Goal: Contribute content: Add original content to the website for others to see

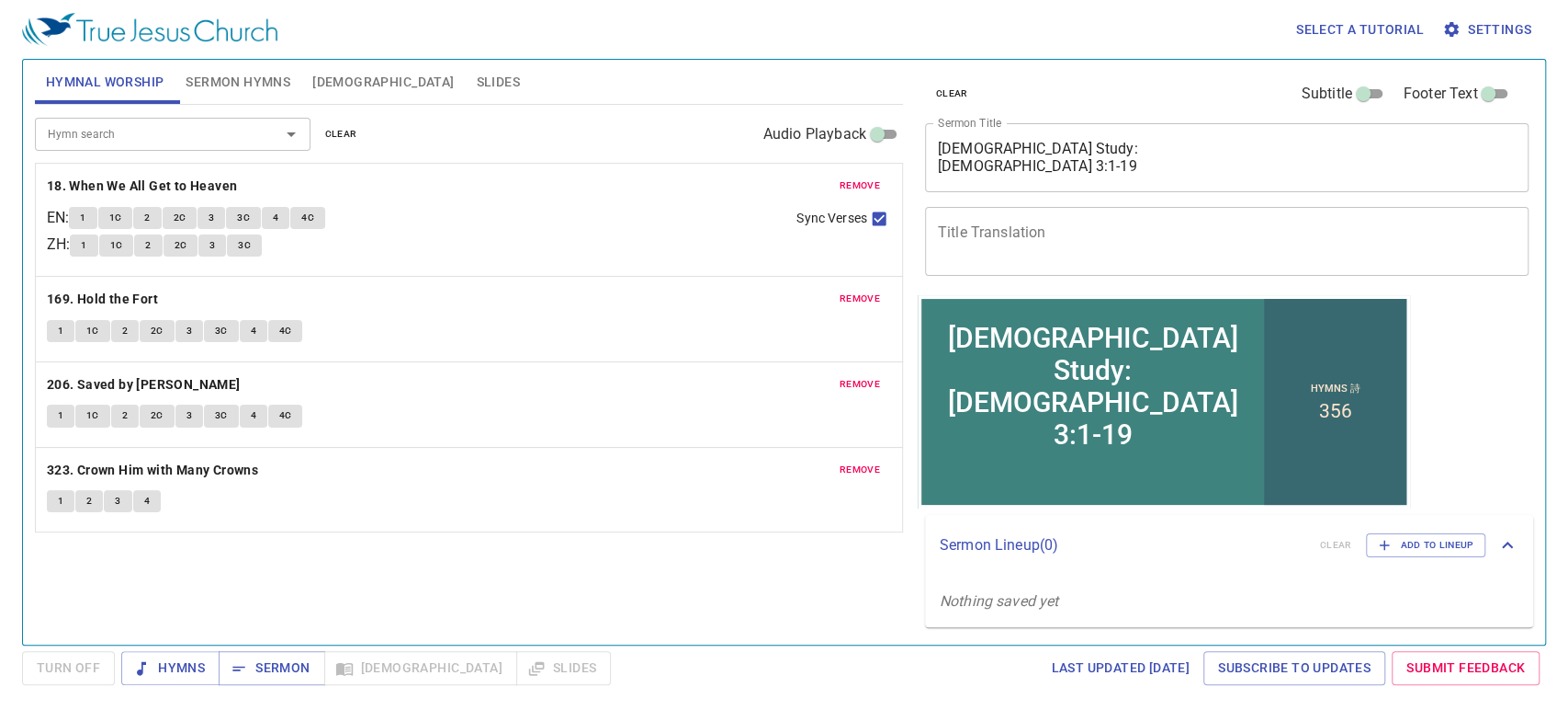
click at [46, 551] on div "Hymn search Hymn search clear Audio Playback remove 18. When We All Get to Heav…" at bounding box center [469, 366] width 868 height 524
click at [218, 114] on div "Hymn search Hymn search clear Audio Playback" at bounding box center [469, 134] width 868 height 59
click at [216, 61] on button "Sermon Hymns" at bounding box center [238, 82] width 127 height 44
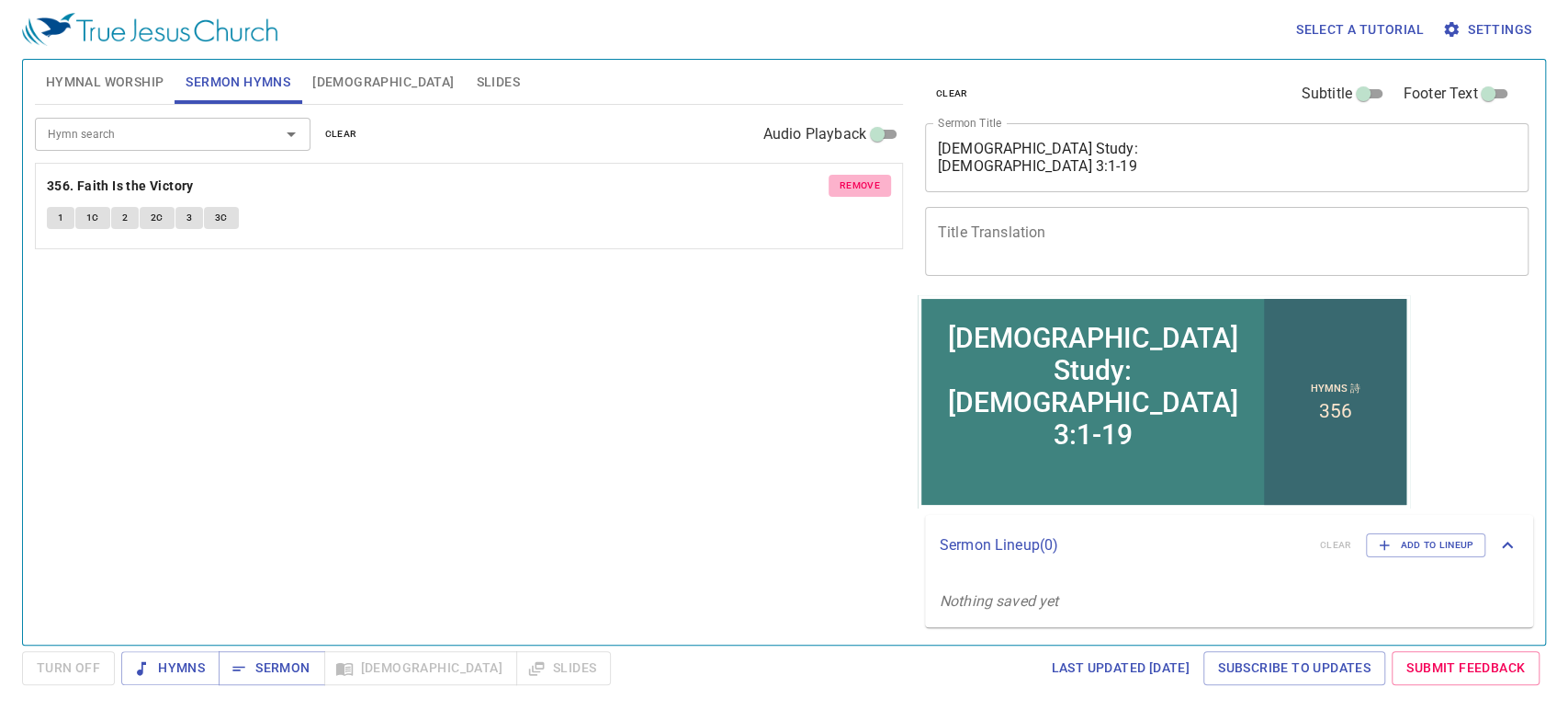
click at [855, 192] on span "remove" at bounding box center [859, 185] width 40 height 16
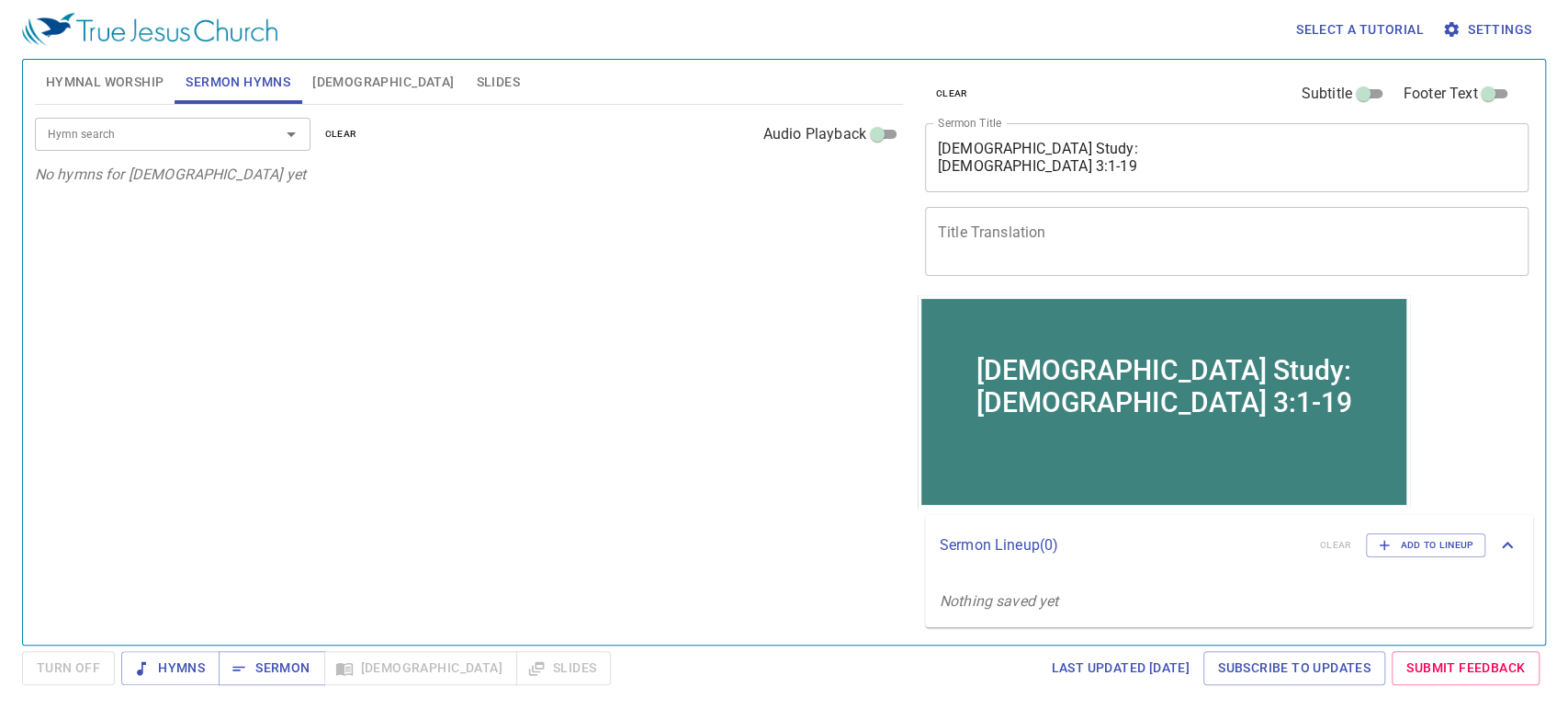
click at [121, 79] on span "Hymnal Worship" at bounding box center [105, 83] width 118 height 23
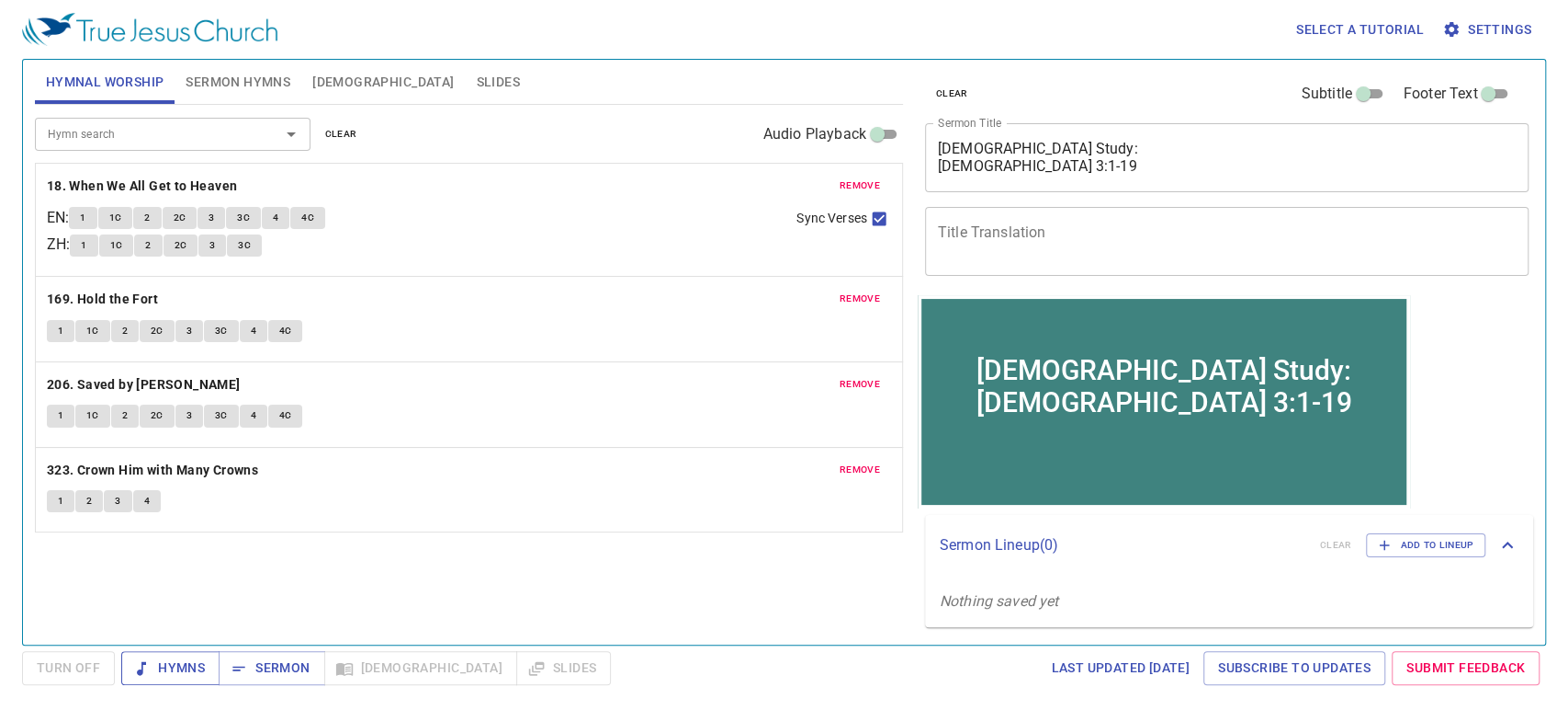
click at [202, 661] on span "Hymns" at bounding box center [171, 668] width 69 height 23
click at [1116, 178] on div "Bible Study: Hebrews 3:1-19 x Sermon Title" at bounding box center [1227, 158] width 605 height 69
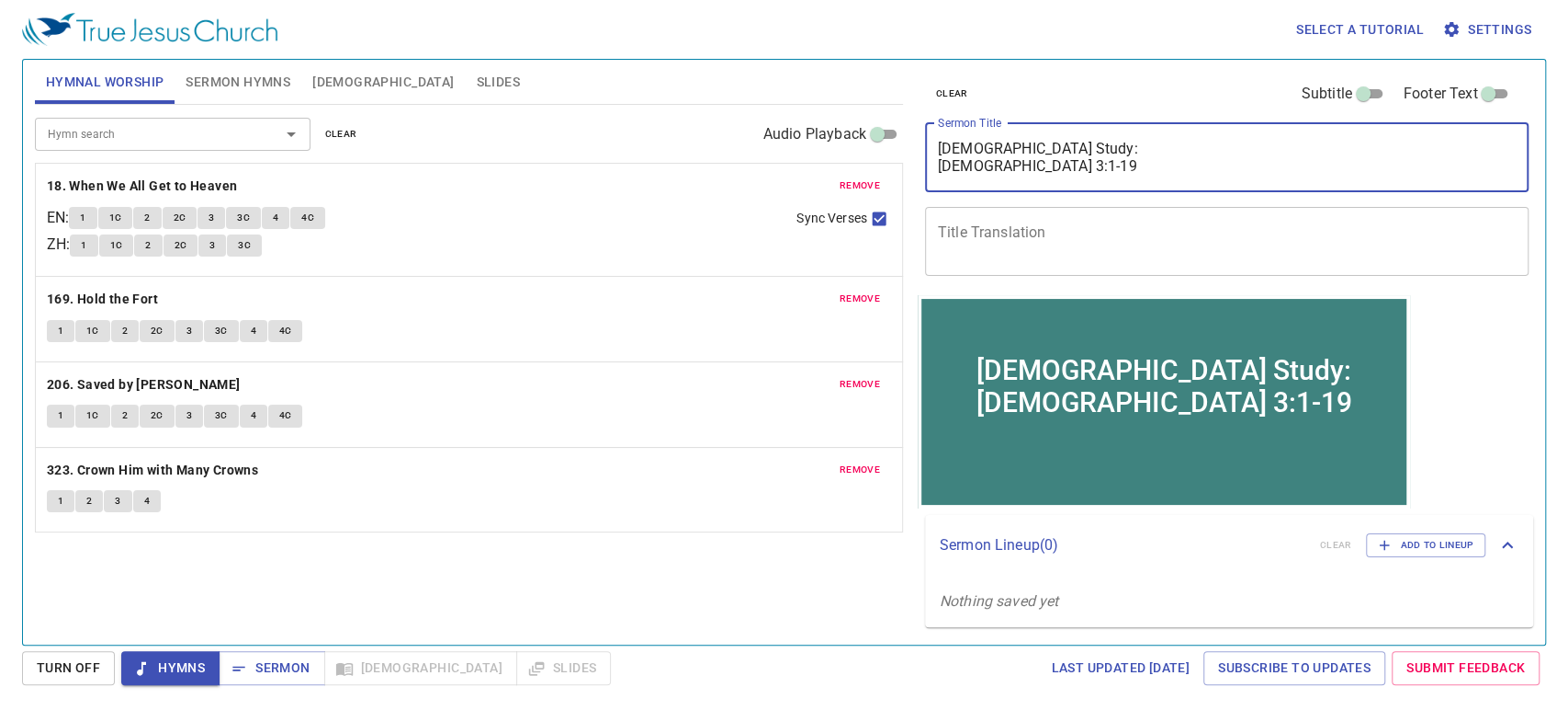
click at [1119, 171] on textarea "Bible Study: Hebrews 3:1-19" at bounding box center [1227, 157] width 579 height 35
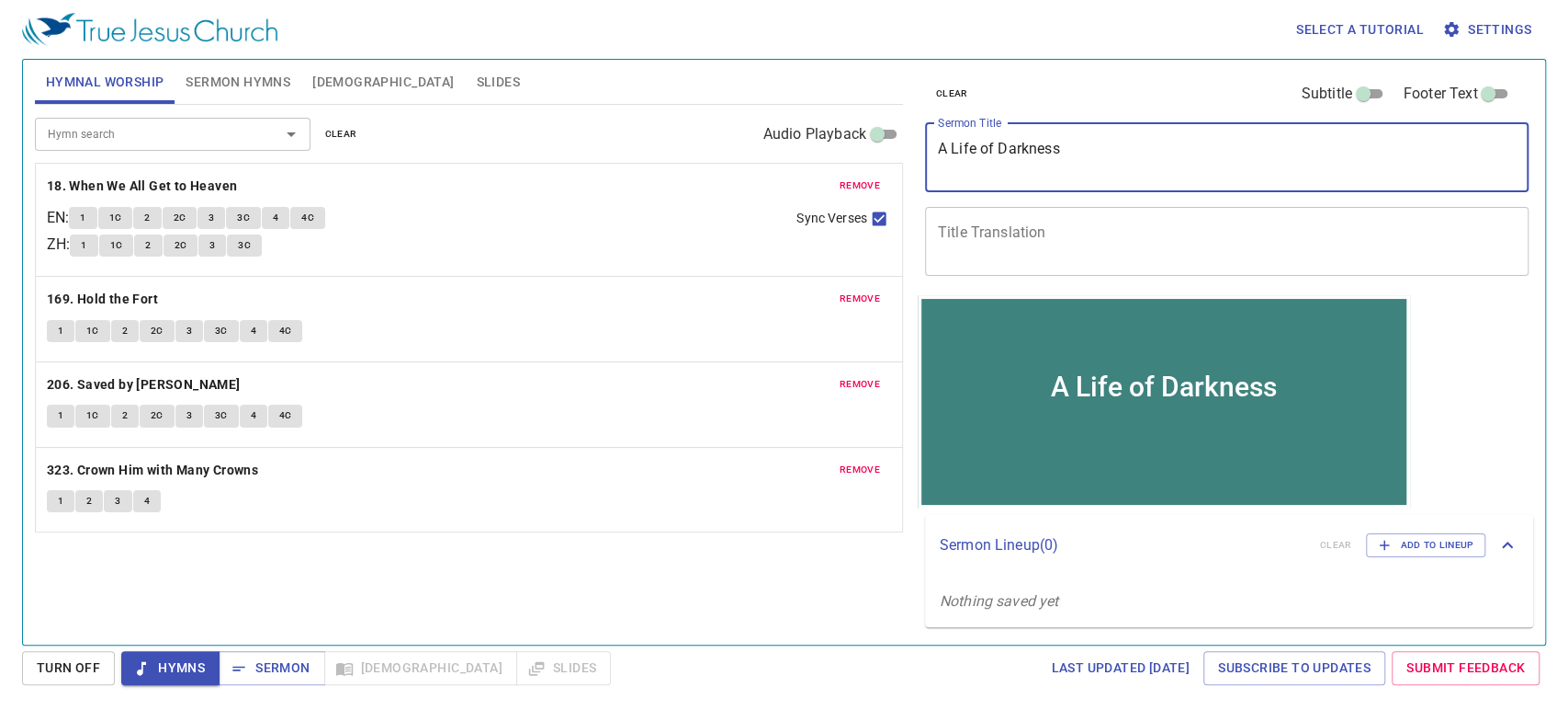
drag, startPoint x: 951, startPoint y: 146, endPoint x: 925, endPoint y: 148, distance: 26.1
click at [926, 148] on div "A Life of Darkness x Sermon Title" at bounding box center [1227, 158] width 605 height 69
type textarea "Life of Darkness"
click at [244, 69] on button "Sermon Hymns" at bounding box center [238, 82] width 127 height 44
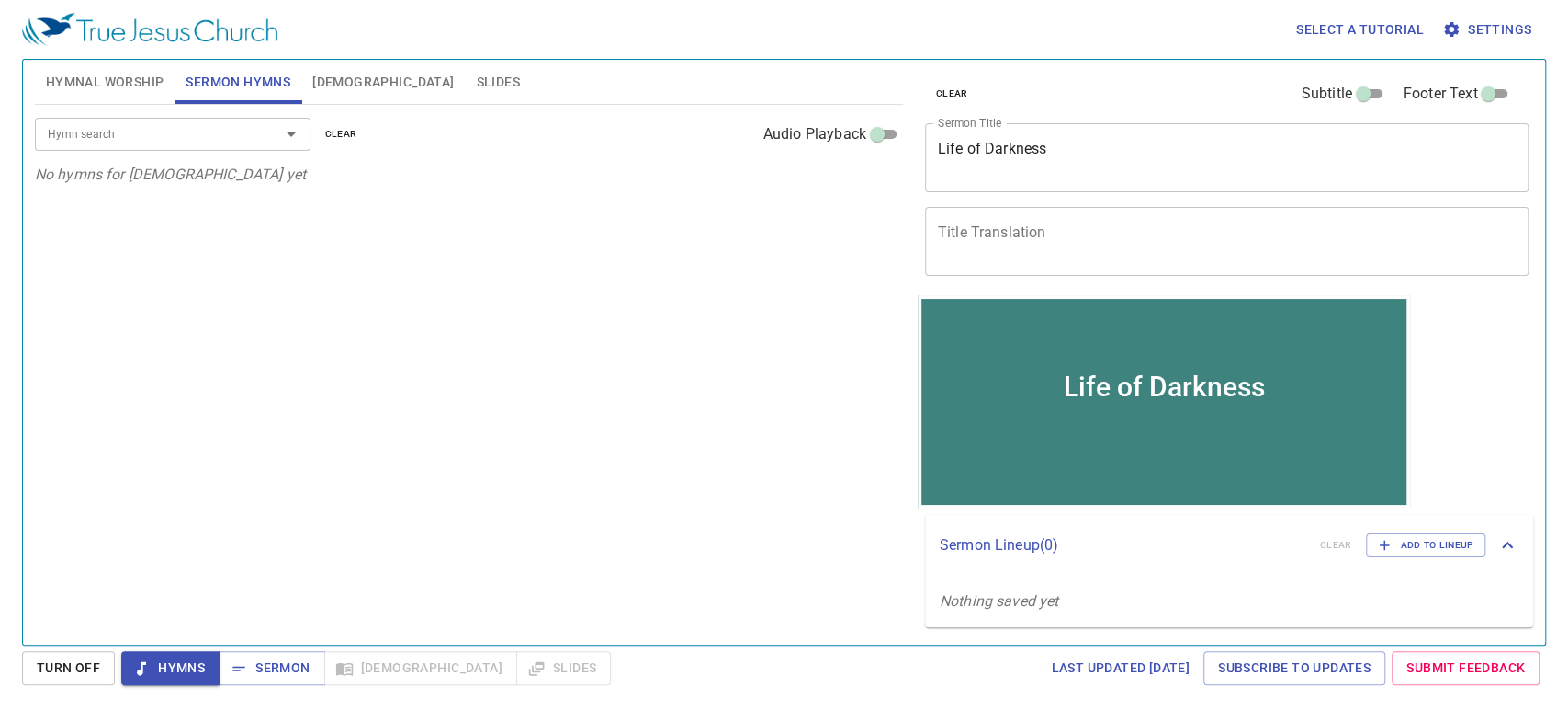
click at [202, 127] on input "Hymn search" at bounding box center [145, 134] width 210 height 21
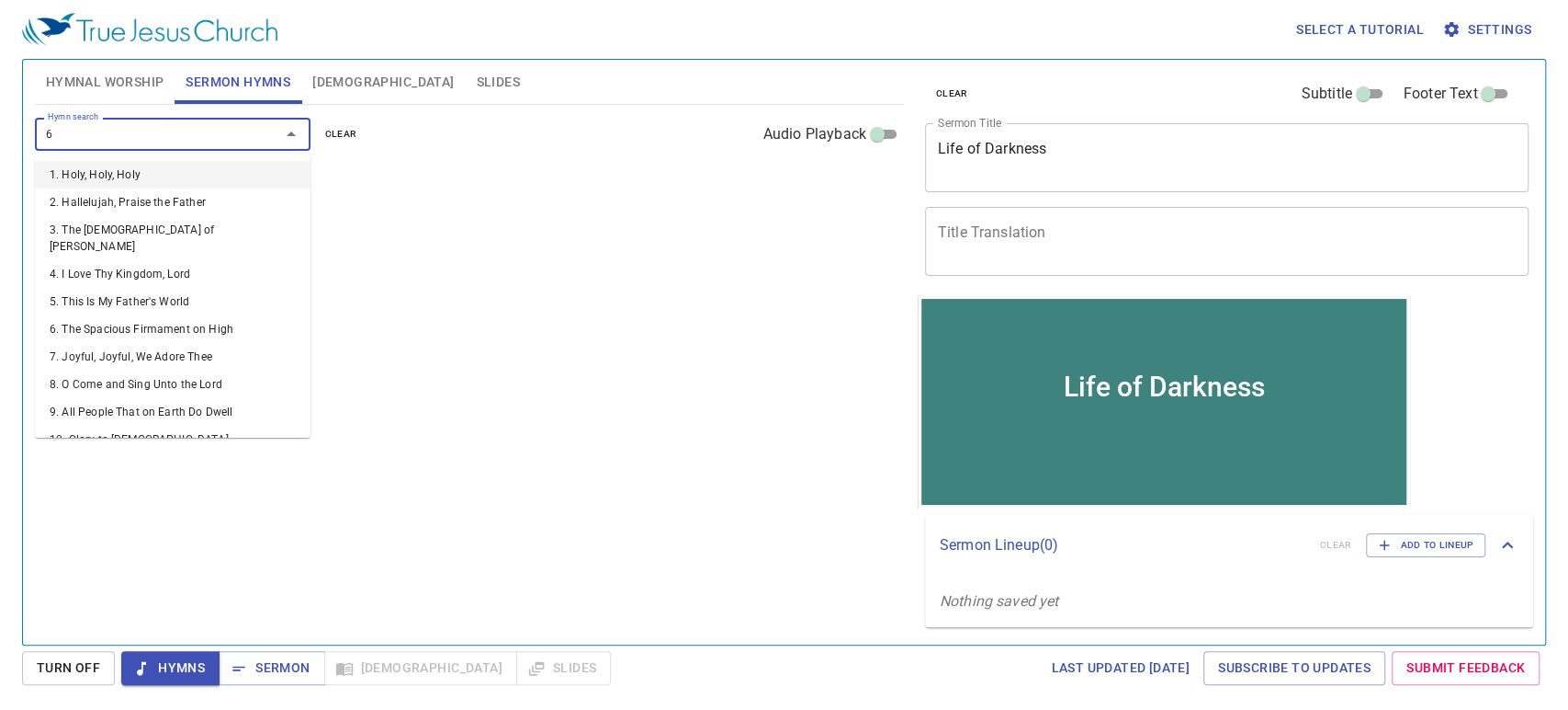
type input "61"
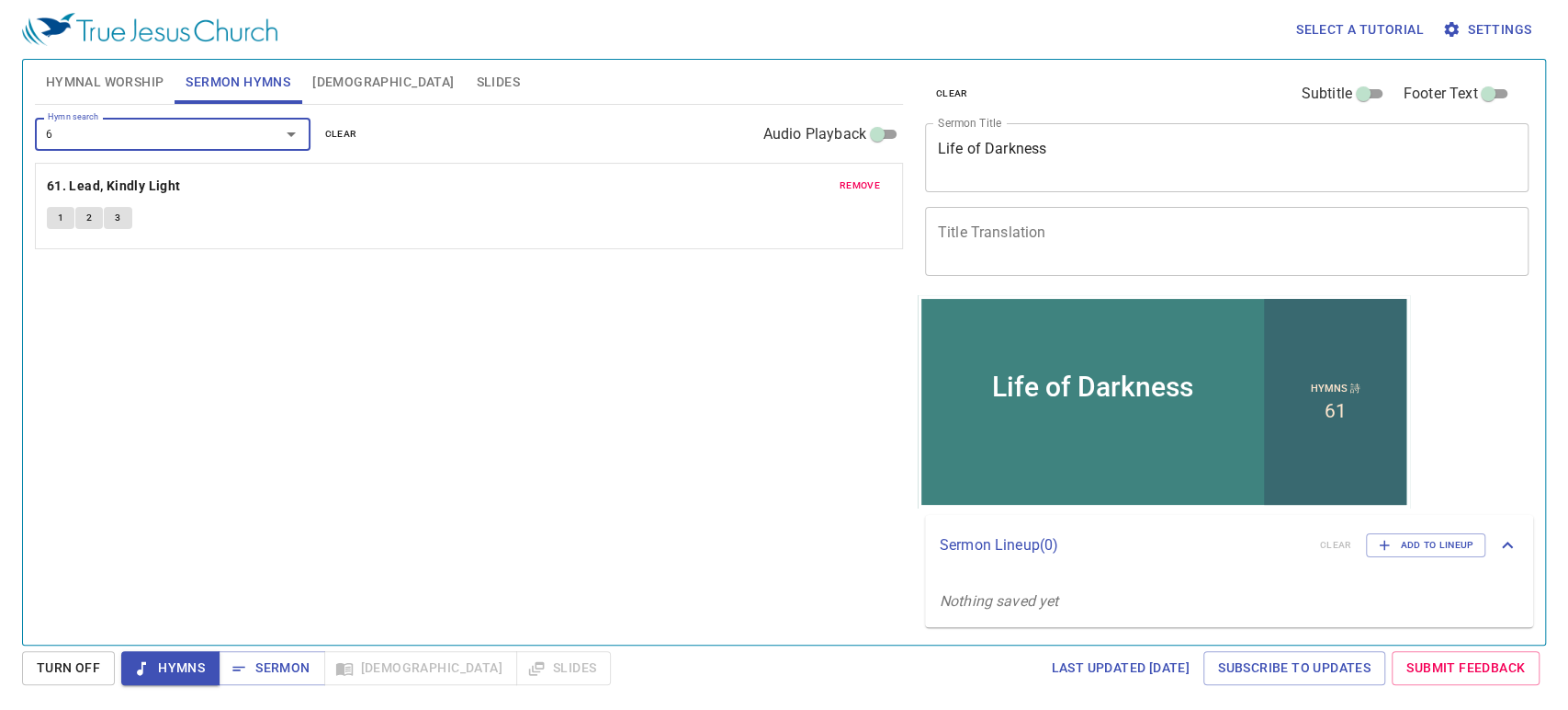
type input "63"
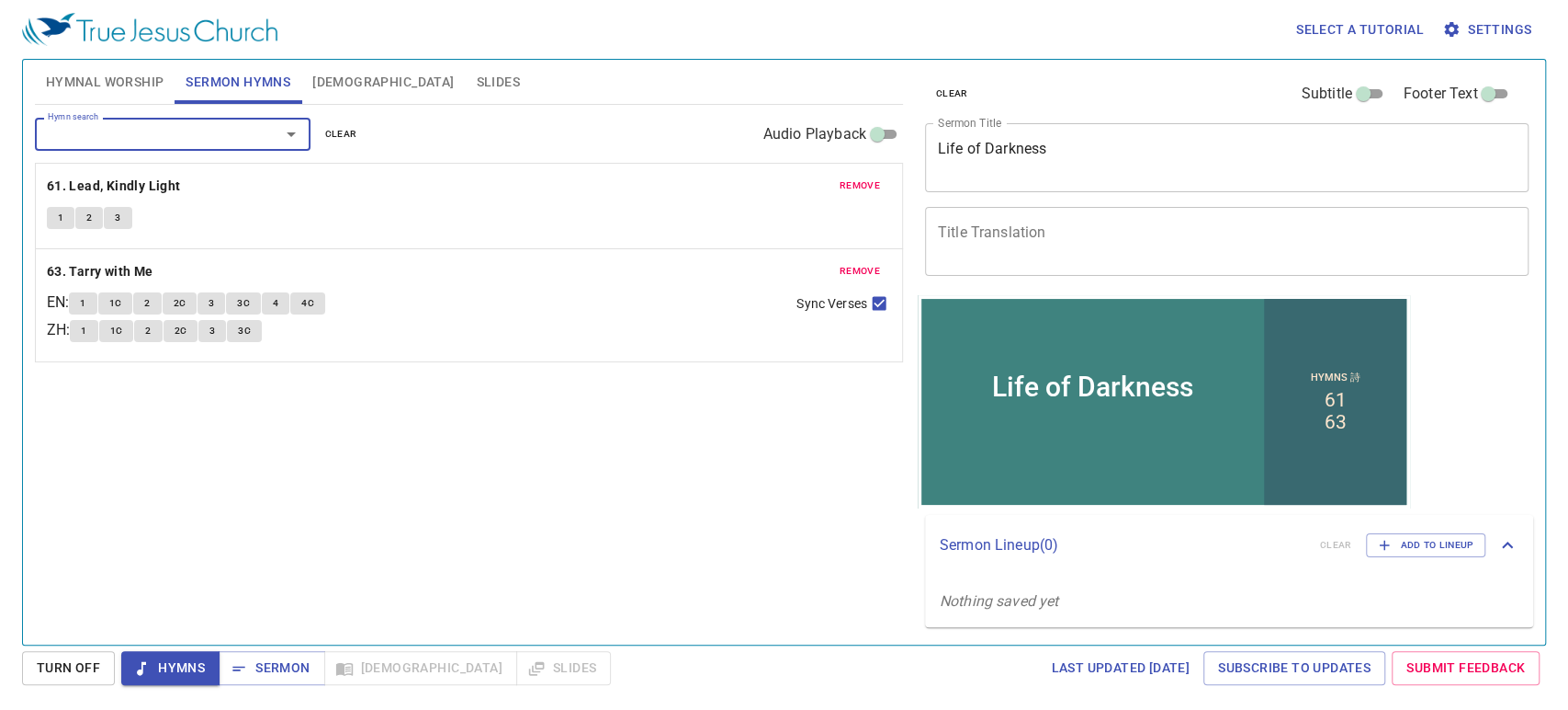
click at [979, 228] on textarea "Title Translation" at bounding box center [1227, 240] width 579 height 35
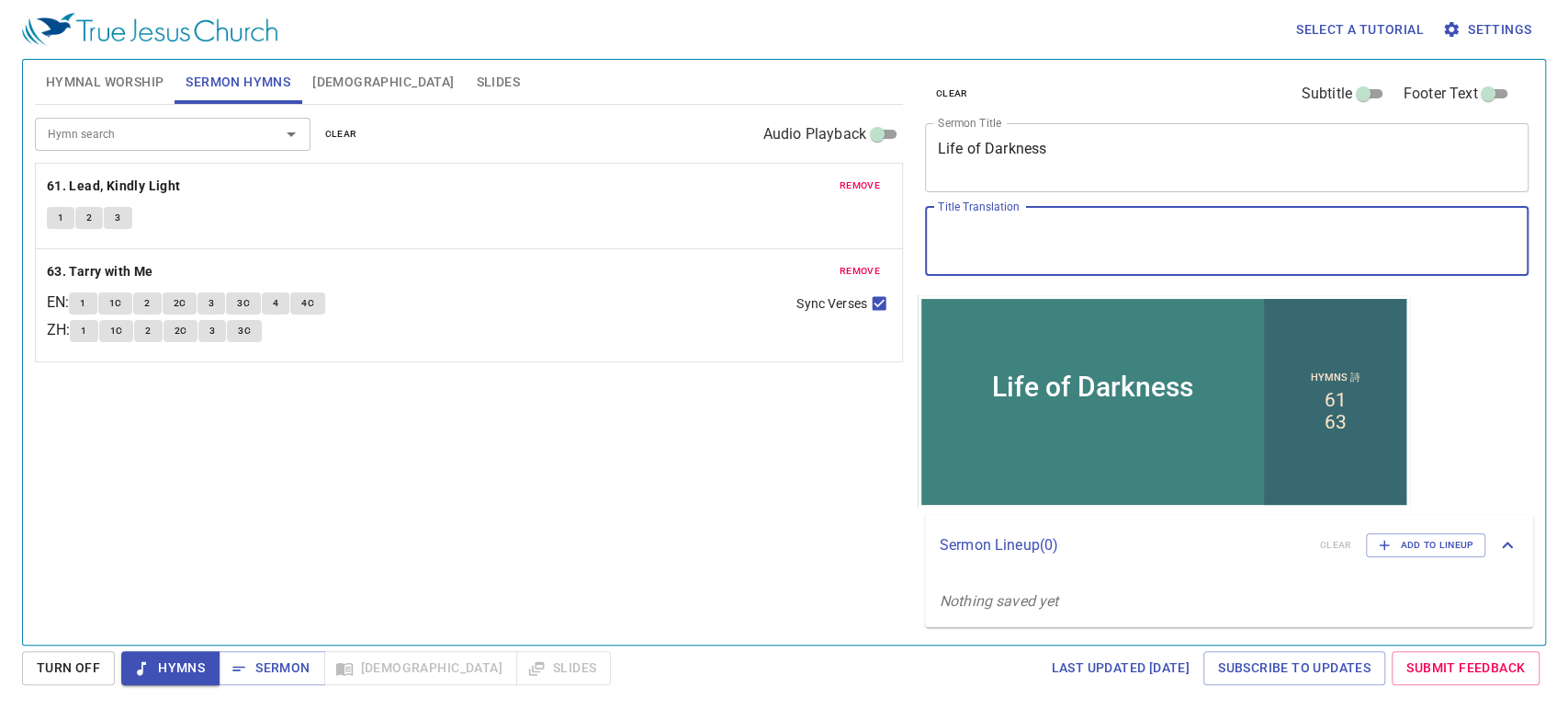
click at [1127, 224] on textarea "Title Translation" at bounding box center [1227, 240] width 579 height 35
type textarea "案"
paste textarea "暗昧的人生"
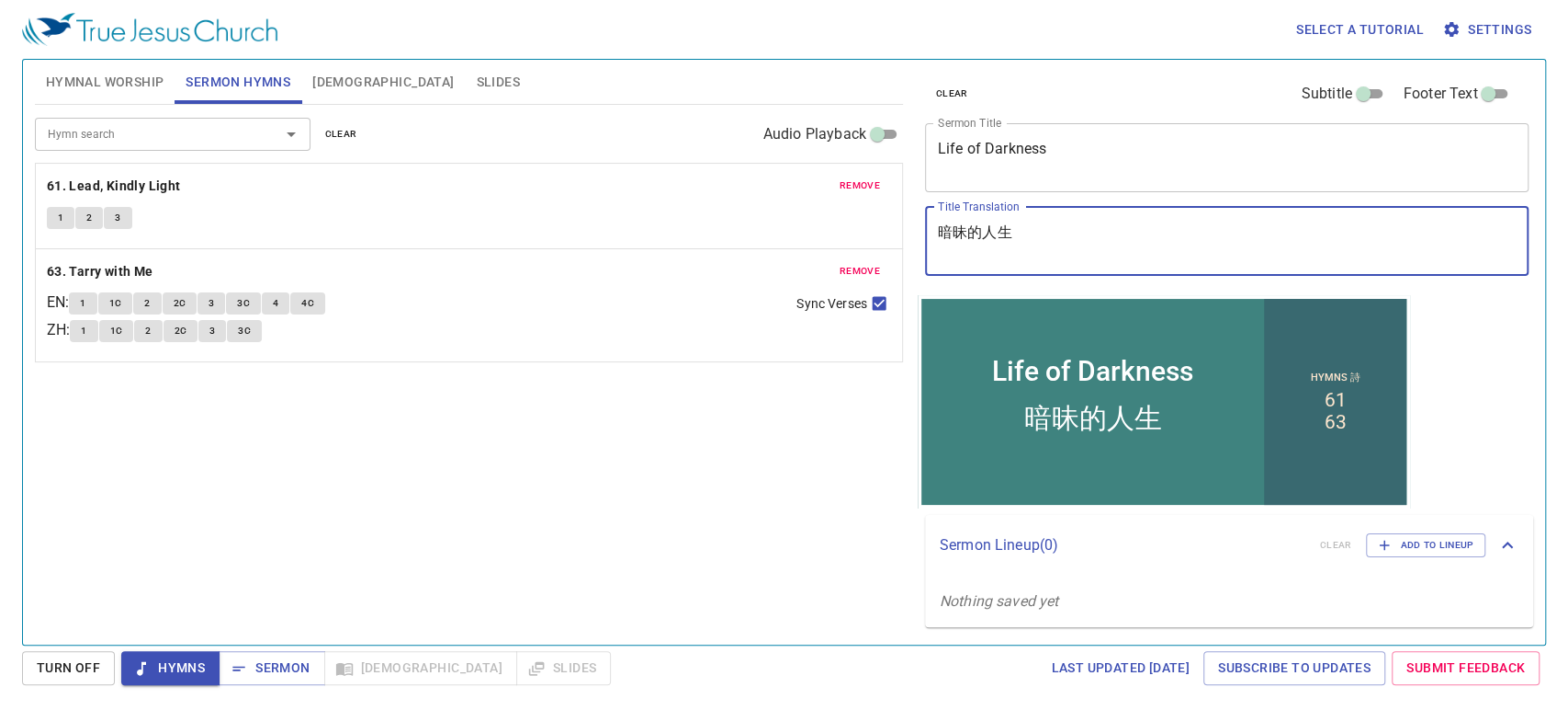
type textarea "暗昧的人生"
click at [408, 520] on div "Hymn search Hymn search clear Audio Playback remove 61. Lead, Kindly Light 1 2 …" at bounding box center [469, 366] width 868 height 524
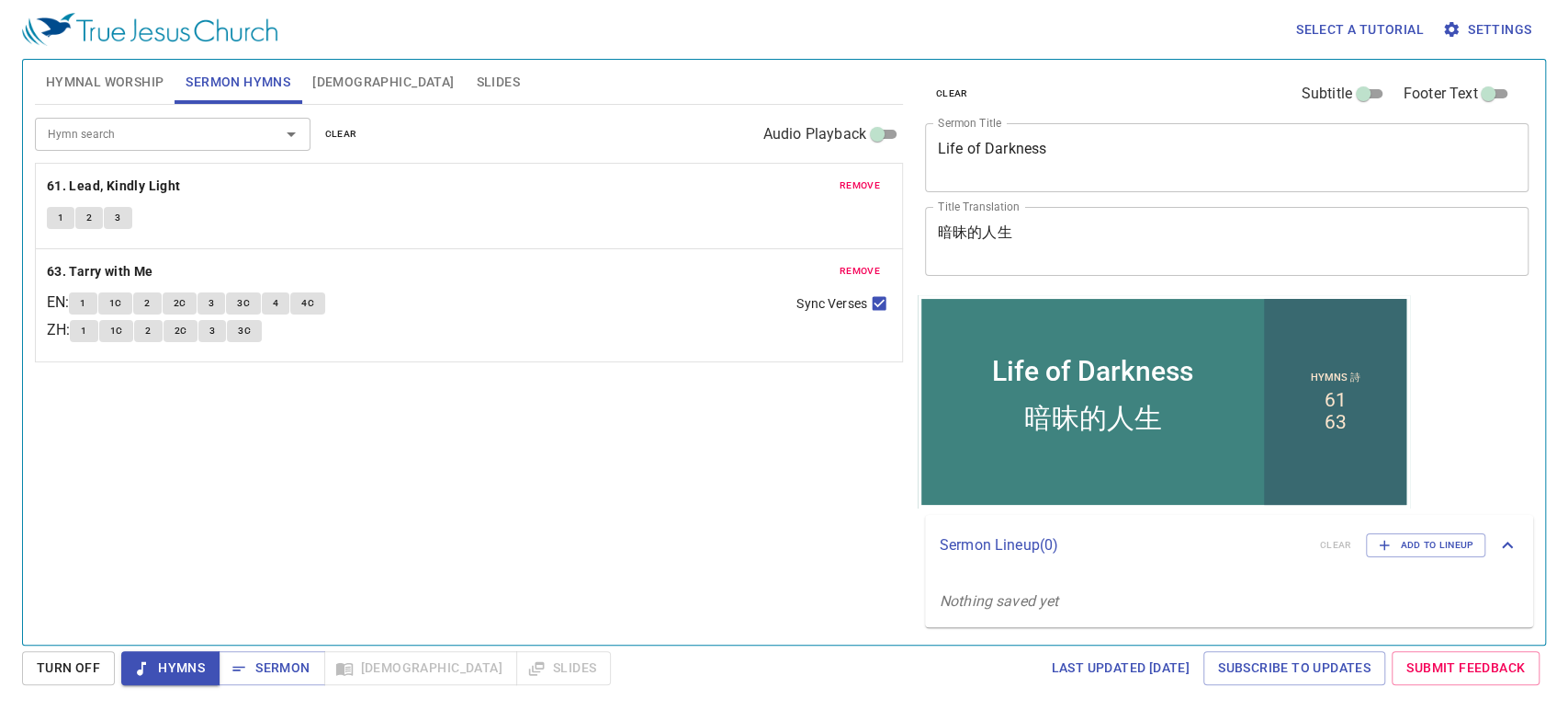
click at [344, 489] on div "Hymn search Hymn search clear Audio Playback remove 61. Lead, Kindly Light 1 2 …" at bounding box center [469, 366] width 868 height 524
click at [114, 86] on span "Hymnal Worship" at bounding box center [105, 83] width 118 height 23
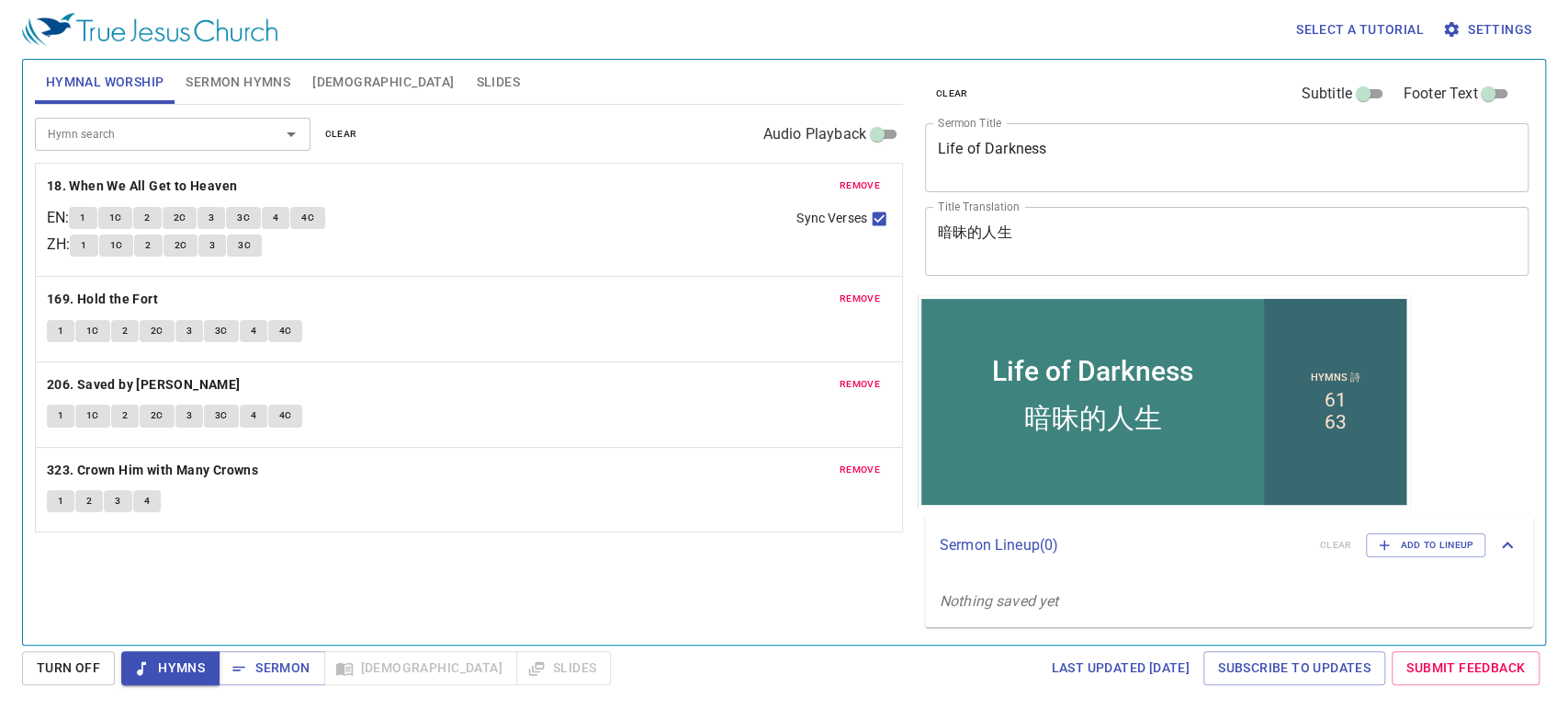
click at [81, 591] on div "Hymn search Hymn search clear Audio Playback remove 18. When We All Get to Heav…" at bounding box center [469, 366] width 868 height 524
click at [323, 124] on button "clear" at bounding box center [341, 134] width 54 height 22
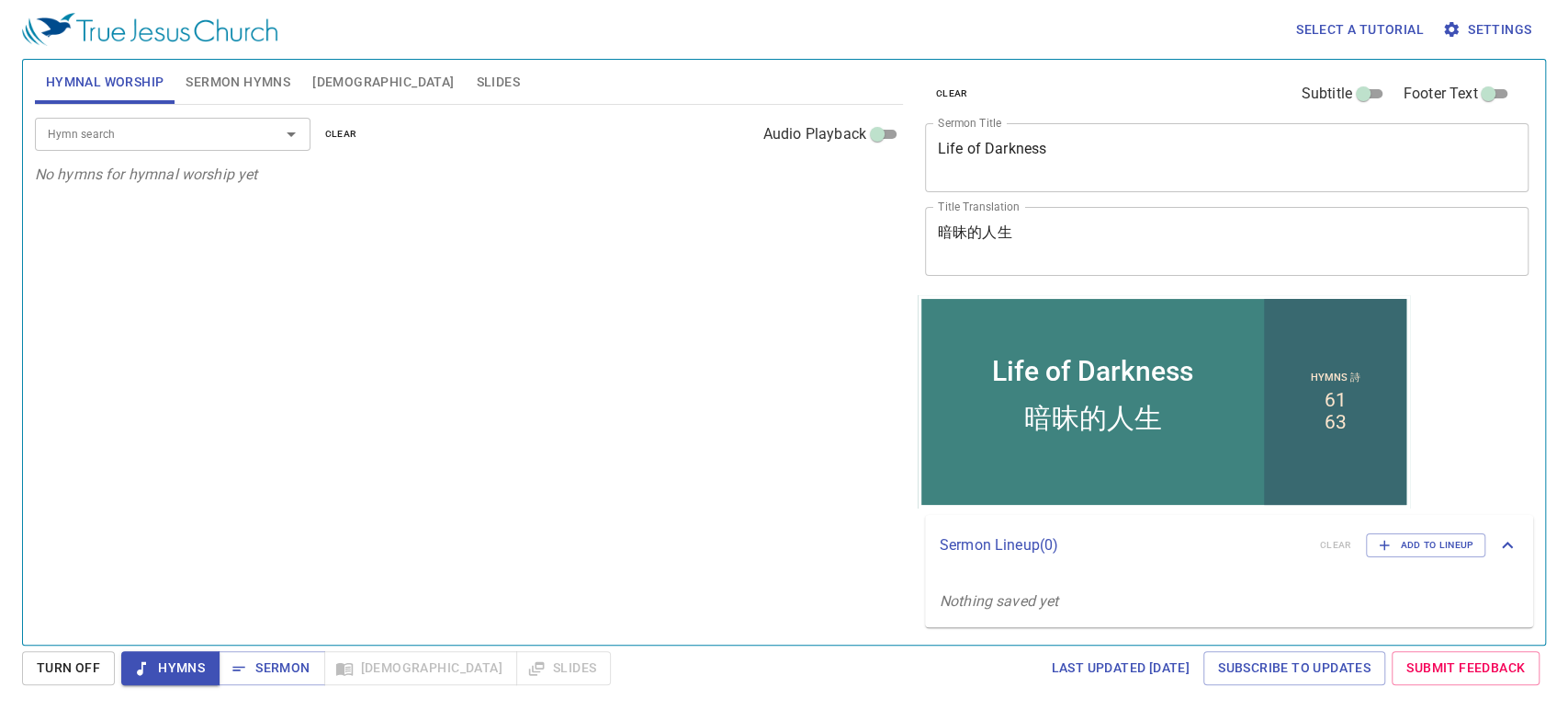
click at [227, 131] on input "Hymn search" at bounding box center [145, 134] width 210 height 21
type input "３"
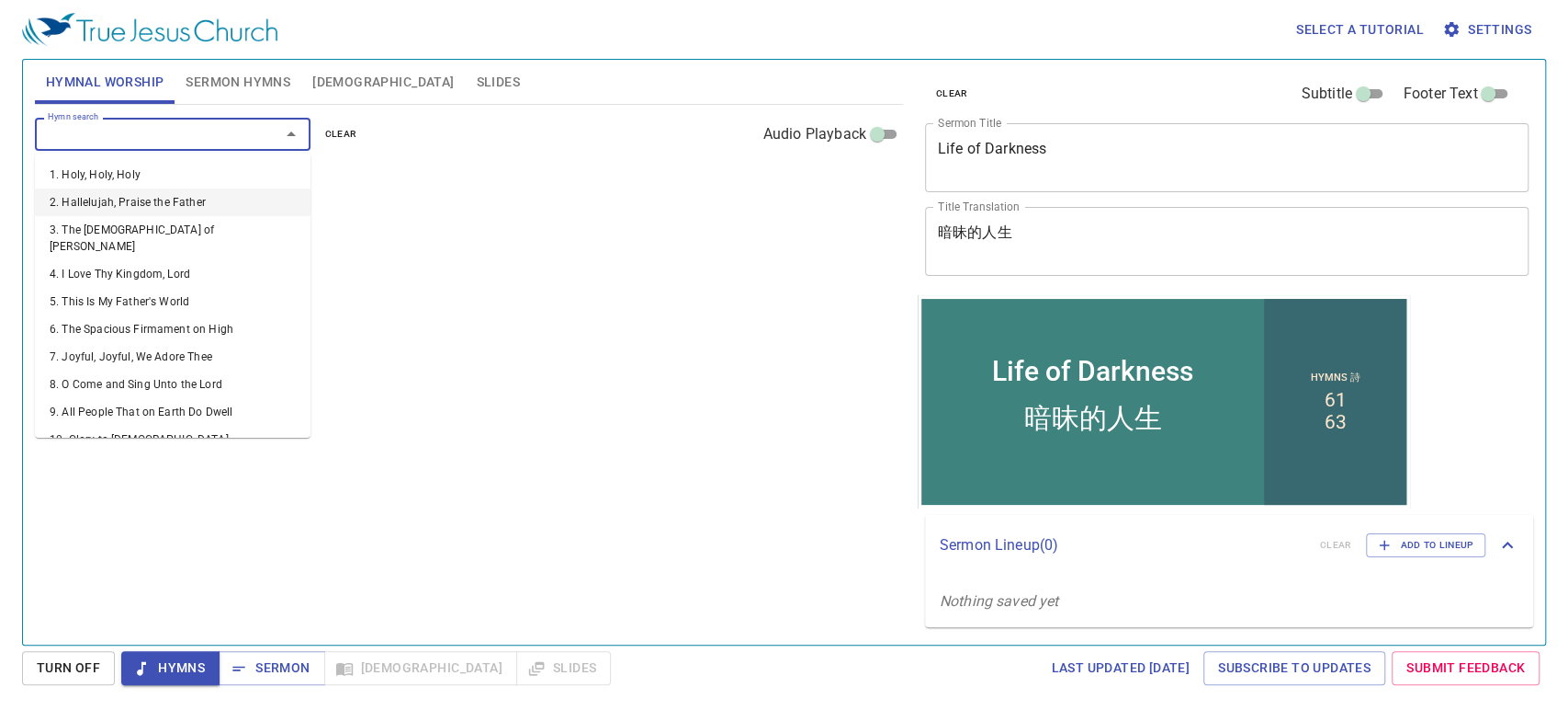
click at [85, 137] on input "Hymn search" at bounding box center [145, 134] width 210 height 21
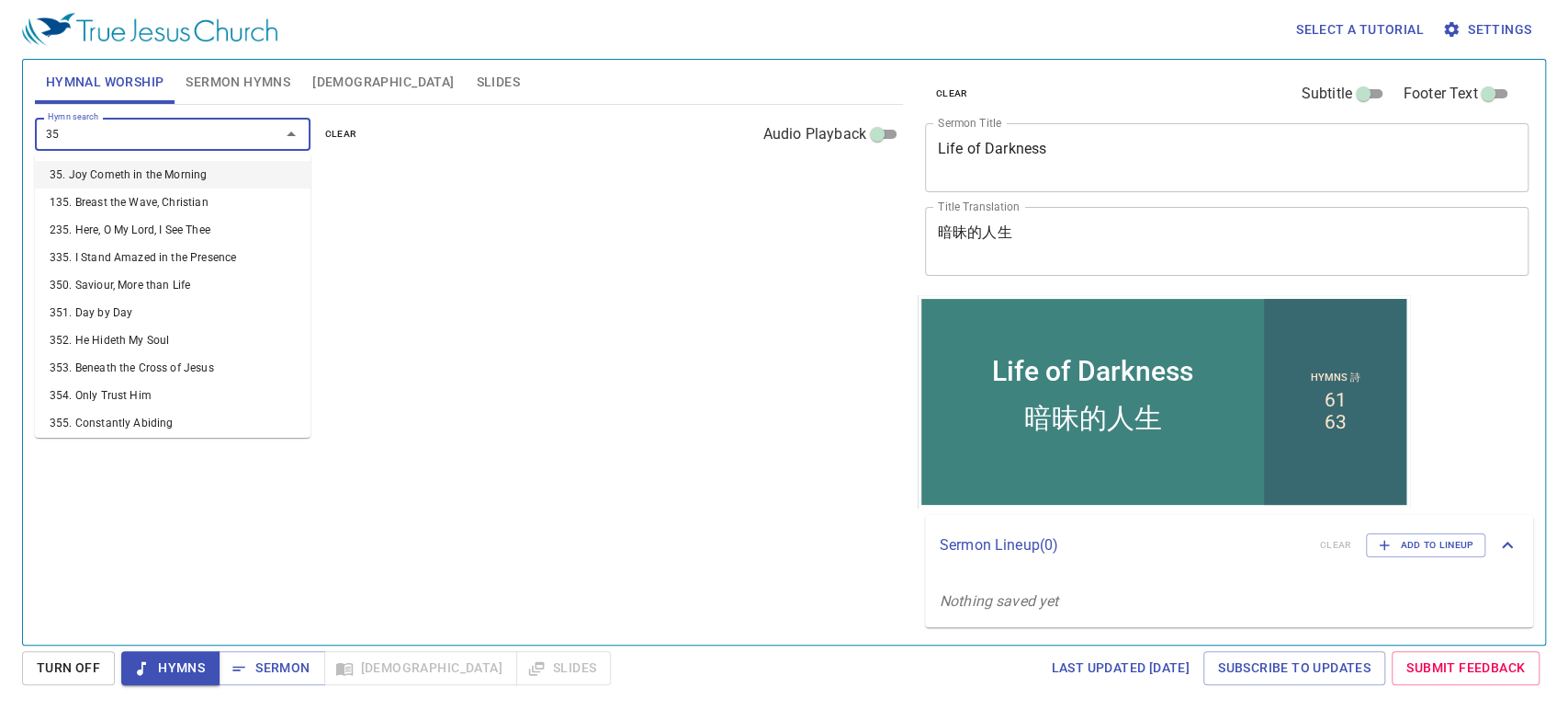
type input "352"
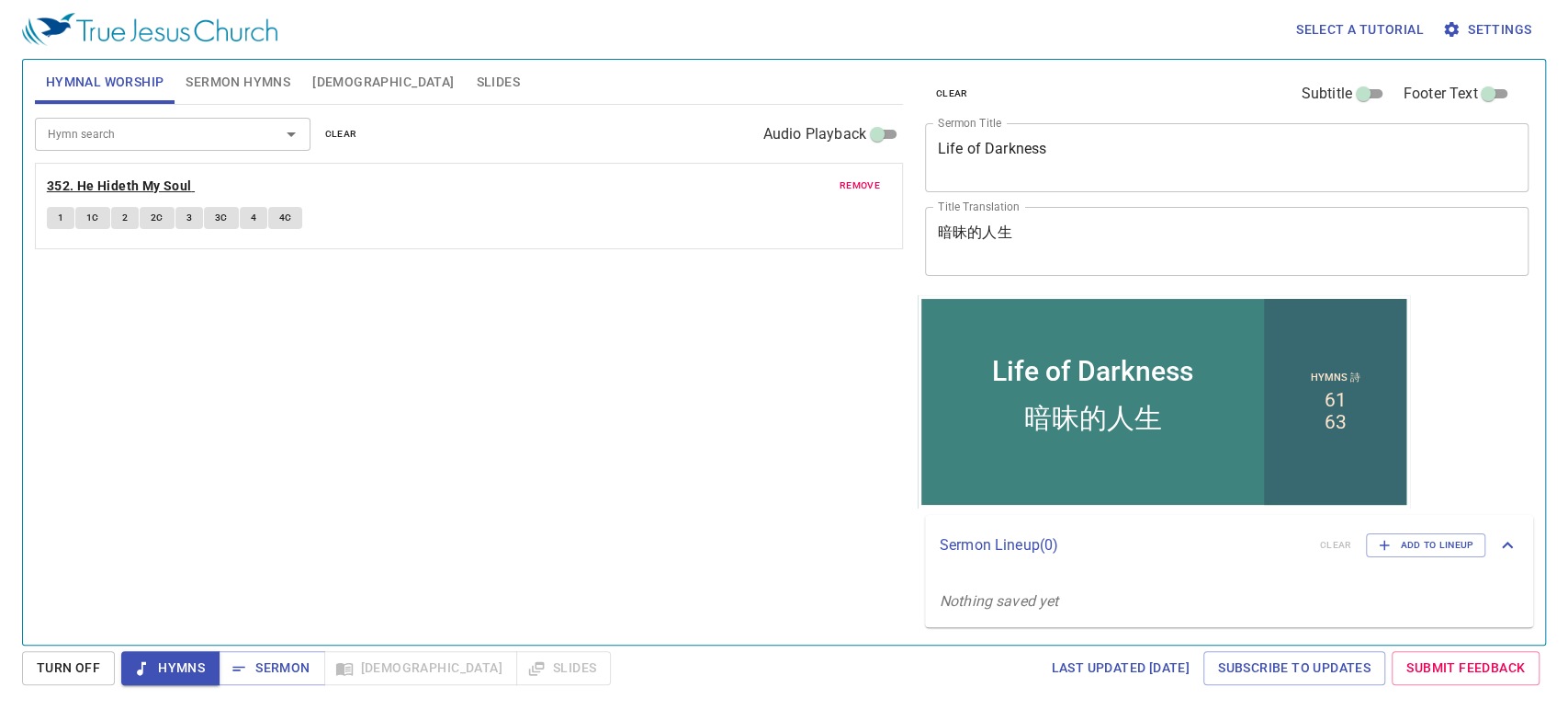
click at [99, 192] on b "352. He Hideth My Soul" at bounding box center [119, 186] width 145 height 23
click at [64, 212] on button "1" at bounding box center [60, 217] width 28 height 22
click at [97, 215] on span "1C" at bounding box center [92, 217] width 12 height 16
click at [129, 210] on button "2" at bounding box center [125, 217] width 28 height 22
click at [165, 278] on div "Hymn search Hymn search clear Audio Playback remove 352. He Hideth My Soul 1 1C…" at bounding box center [469, 366] width 868 height 524
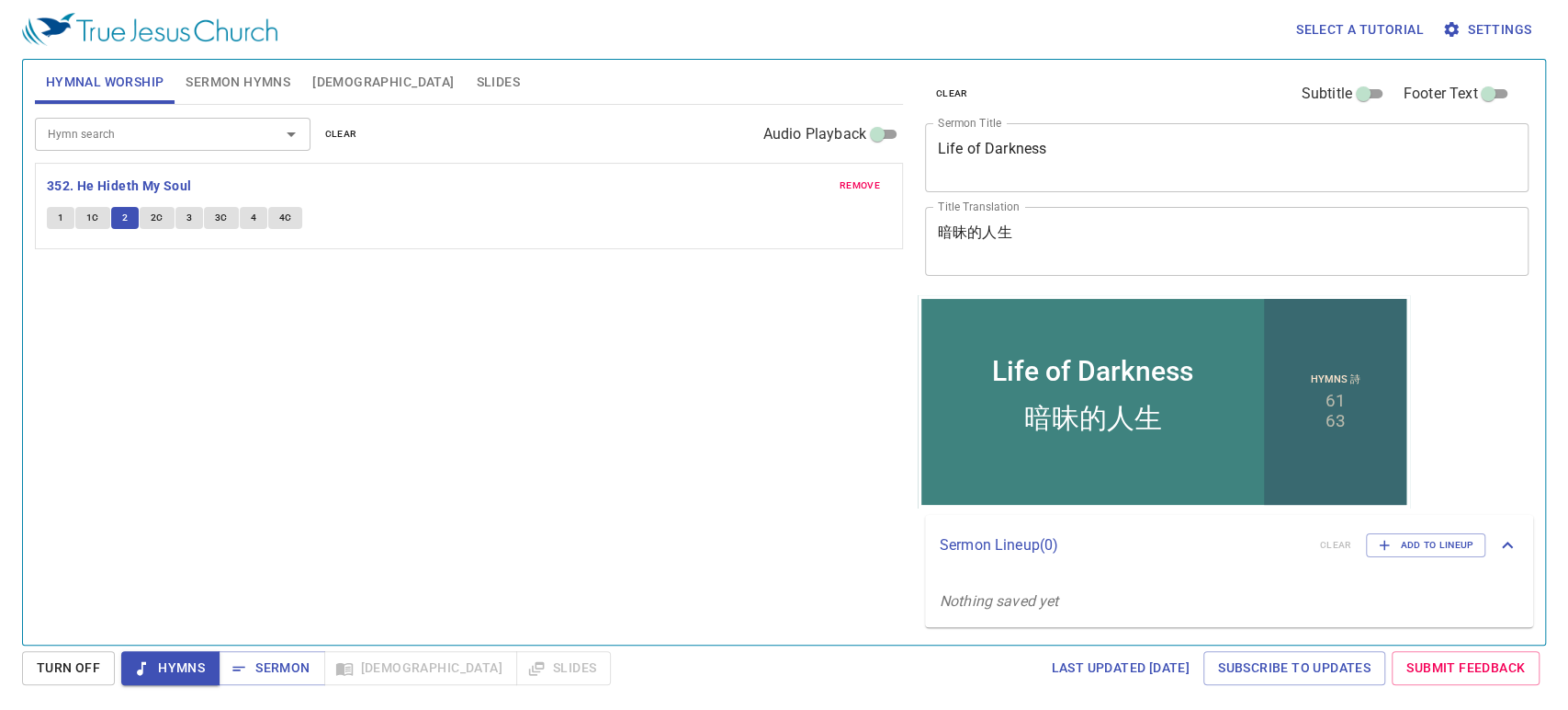
click at [155, 212] on span "2C" at bounding box center [157, 217] width 12 height 16
click at [184, 290] on div "Hymn search Hymn search clear Audio Playback remove 352. He Hideth My Soul 1 1C…" at bounding box center [469, 366] width 868 height 524
click at [188, 210] on span "3" at bounding box center [189, 217] width 6 height 16
click at [108, 456] on div "Hymn search Hymn search clear Audio Playback remove 352. He Hideth My Soul 1 1C…" at bounding box center [469, 366] width 868 height 524
click at [216, 218] on span "3C" at bounding box center [221, 217] width 12 height 16
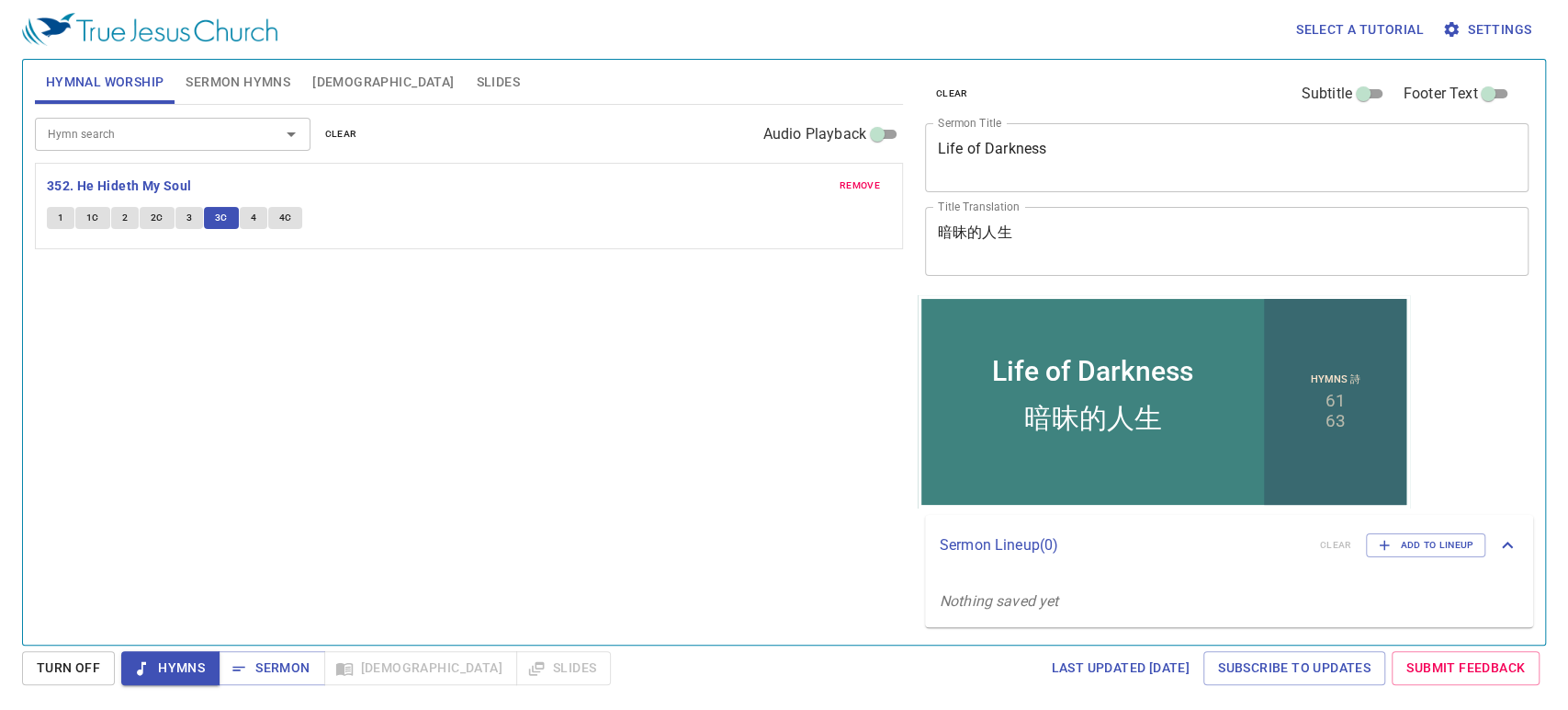
click at [254, 215] on button "4" at bounding box center [253, 217] width 28 height 22
click at [282, 210] on span "4C" at bounding box center [285, 217] width 12 height 16
click at [386, 320] on div "Hymn search Hymn search clear Audio Playback remove 352. He Hideth My Soul 1 1C…" at bounding box center [469, 366] width 868 height 524
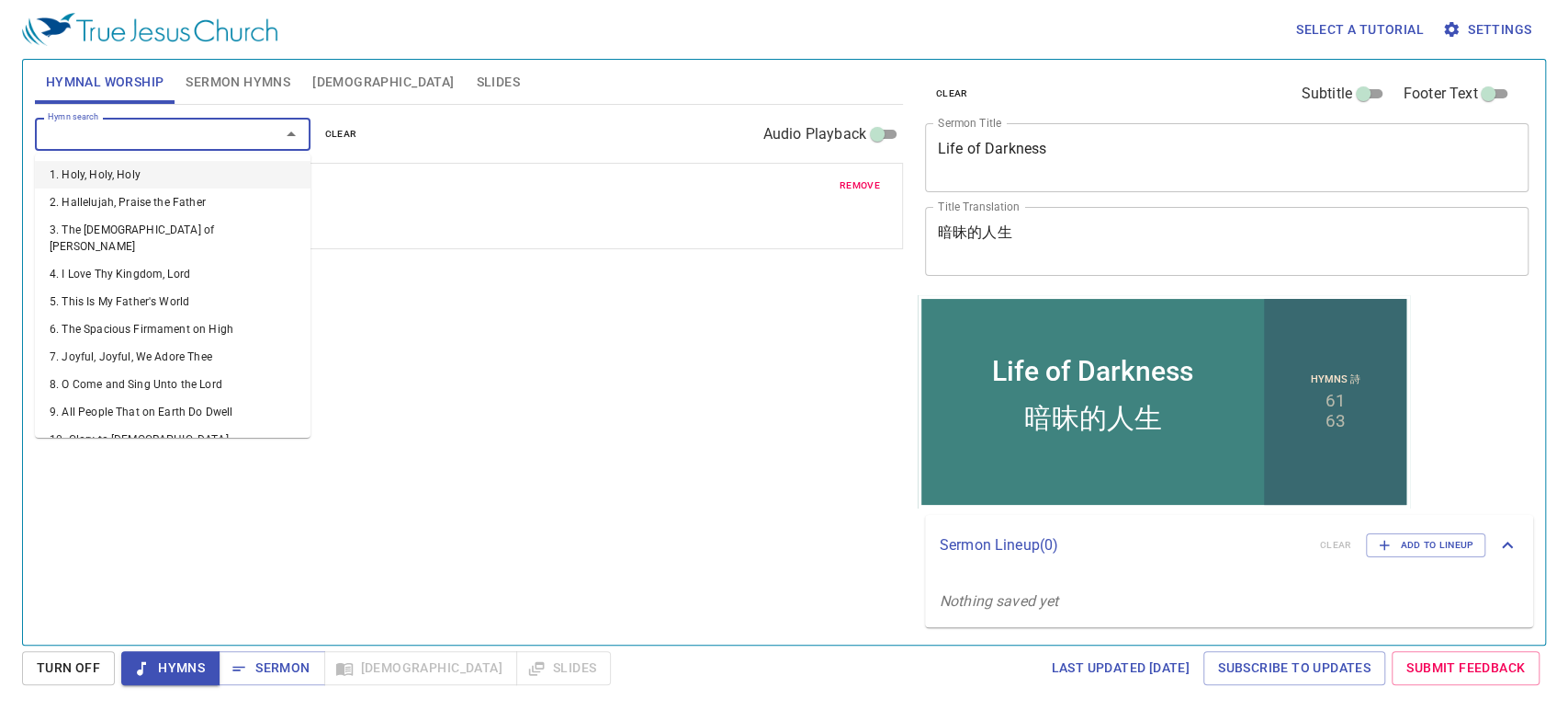
click at [191, 129] on input "Hymn search" at bounding box center [145, 134] width 210 height 21
type input "452"
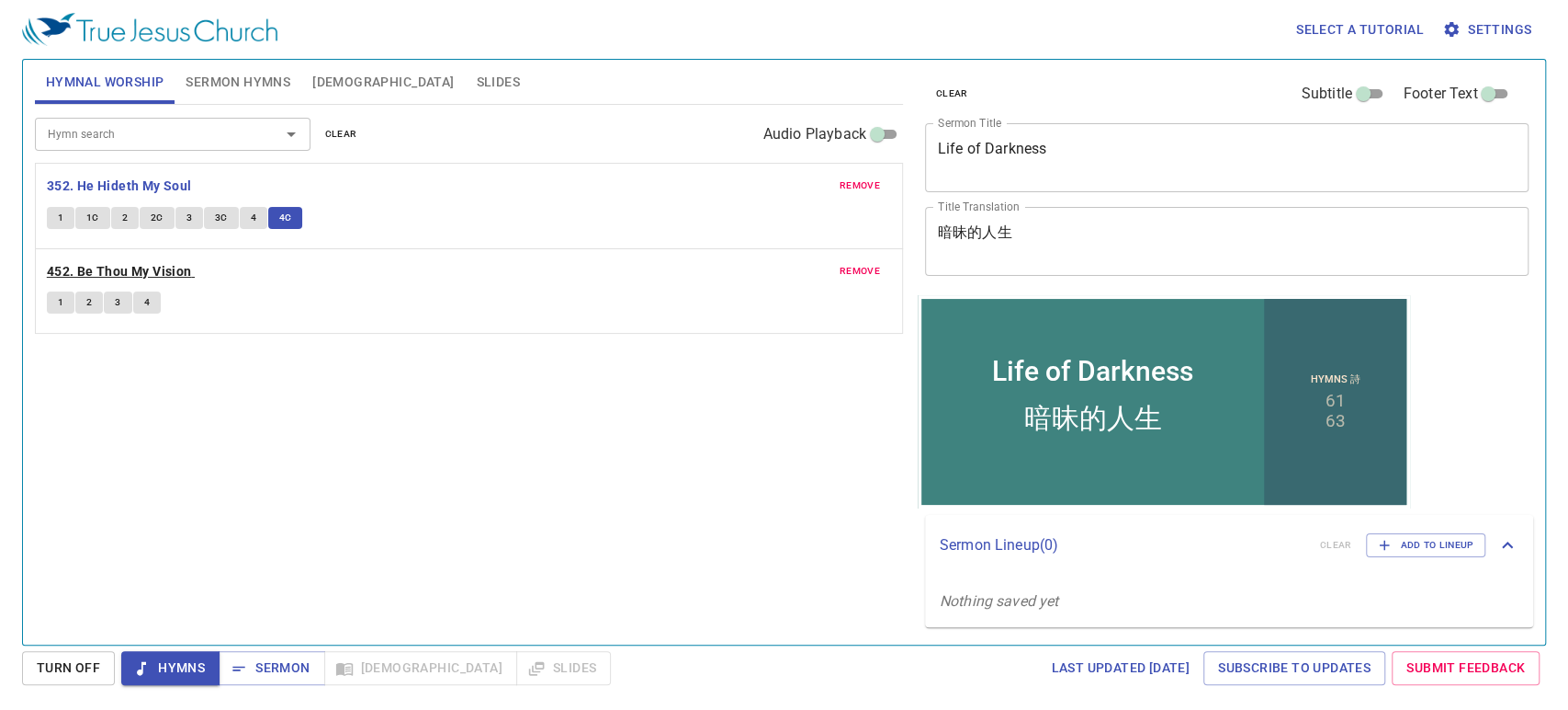
click at [148, 268] on b "452. Be Thou My Vision" at bounding box center [119, 272] width 145 height 23
click at [250, 456] on div "Hymn search Hymn search clear Audio Playback remove 352. He Hideth My Soul 1 1C…" at bounding box center [469, 366] width 868 height 524
click at [60, 294] on span "1" at bounding box center [60, 302] width 6 height 16
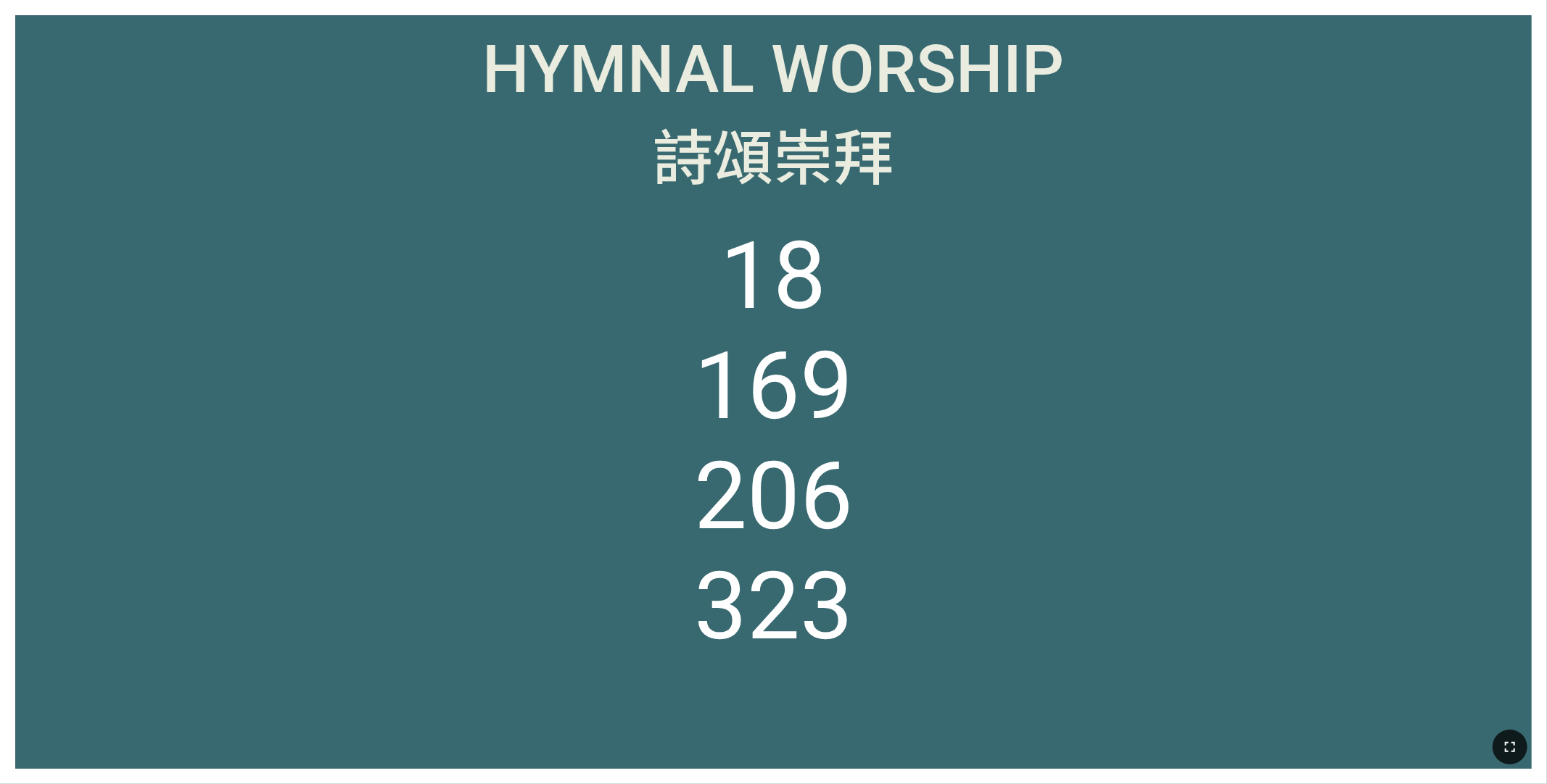
click at [1226, 598] on icon "button" at bounding box center [1509, 747] width 17 height 17
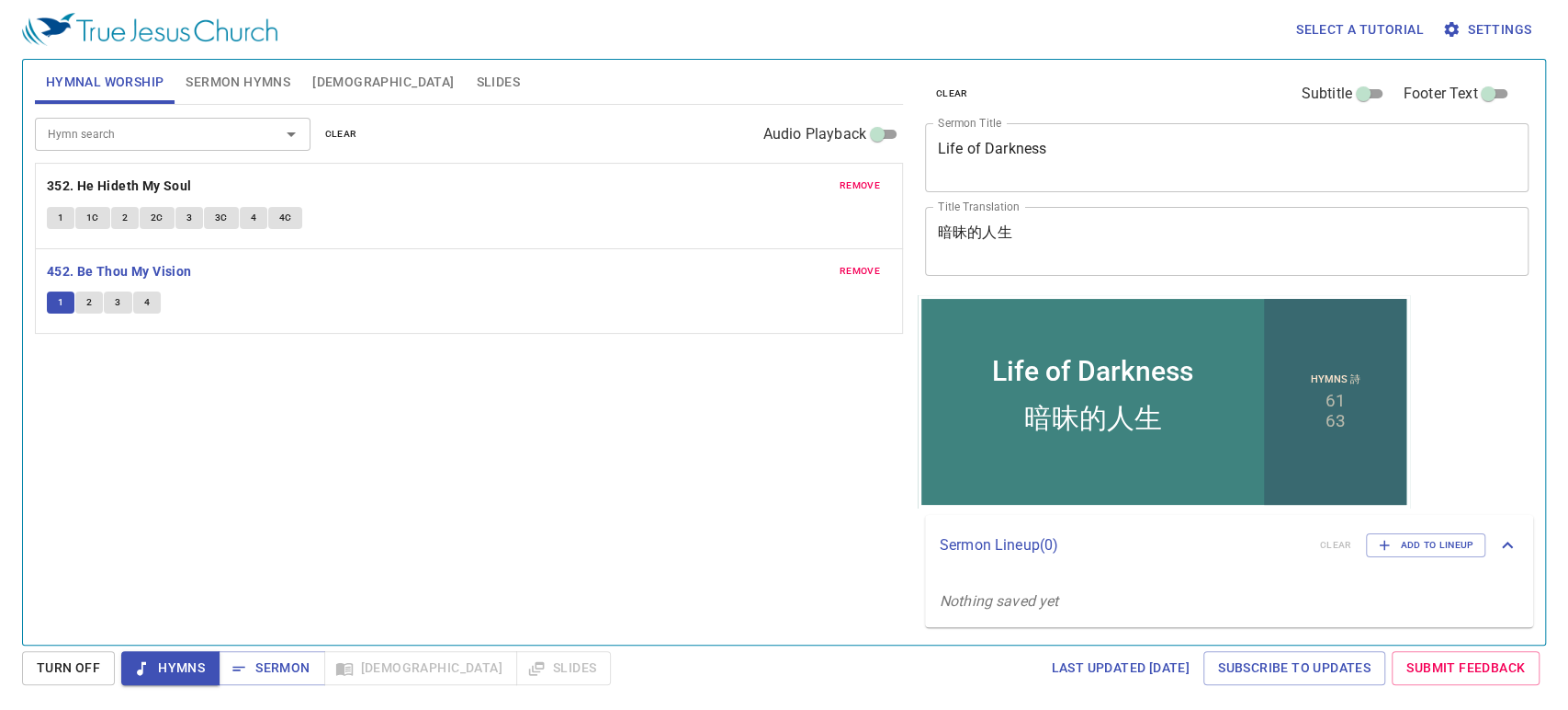
click at [86, 301] on span "2" at bounding box center [89, 302] width 6 height 16
click at [118, 305] on span "3" at bounding box center [118, 302] width 6 height 16
click at [213, 437] on div "Hymn search Hymn search clear Audio Playback remove 352. He Hideth My Soul 1 1C…" at bounding box center [469, 366] width 868 height 524
click at [197, 365] on div "Hymn search Hymn search clear Audio Playback remove 352. He Hideth My Soul 1 1C…" at bounding box center [469, 366] width 868 height 524
click at [149, 307] on button "4" at bounding box center [147, 302] width 28 height 22
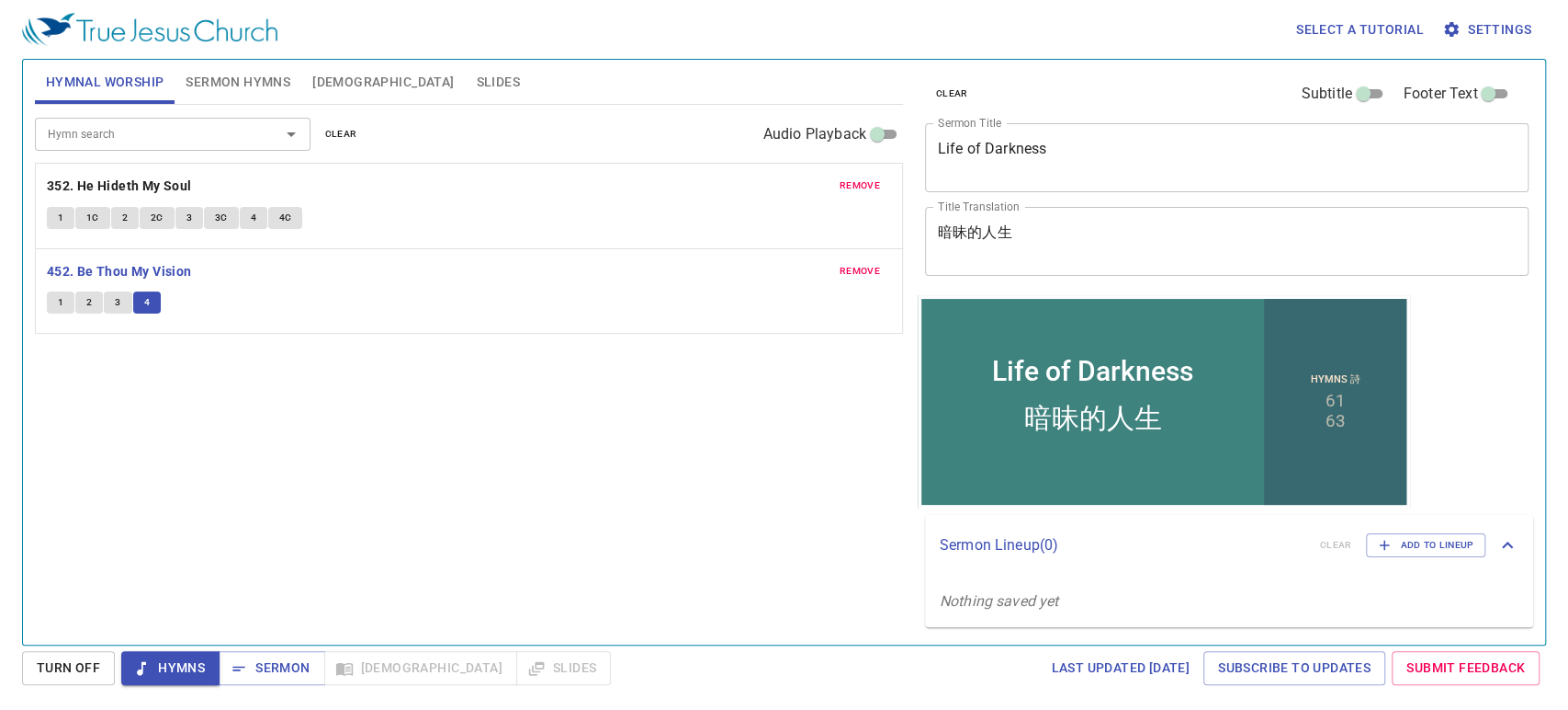
click at [258, 372] on div "Hymn search Hymn search clear Audio Playback remove 352. He Hideth My Soul 1 1C…" at bounding box center [469, 366] width 868 height 524
click at [218, 137] on input "Hymn search" at bounding box center [145, 134] width 210 height 21
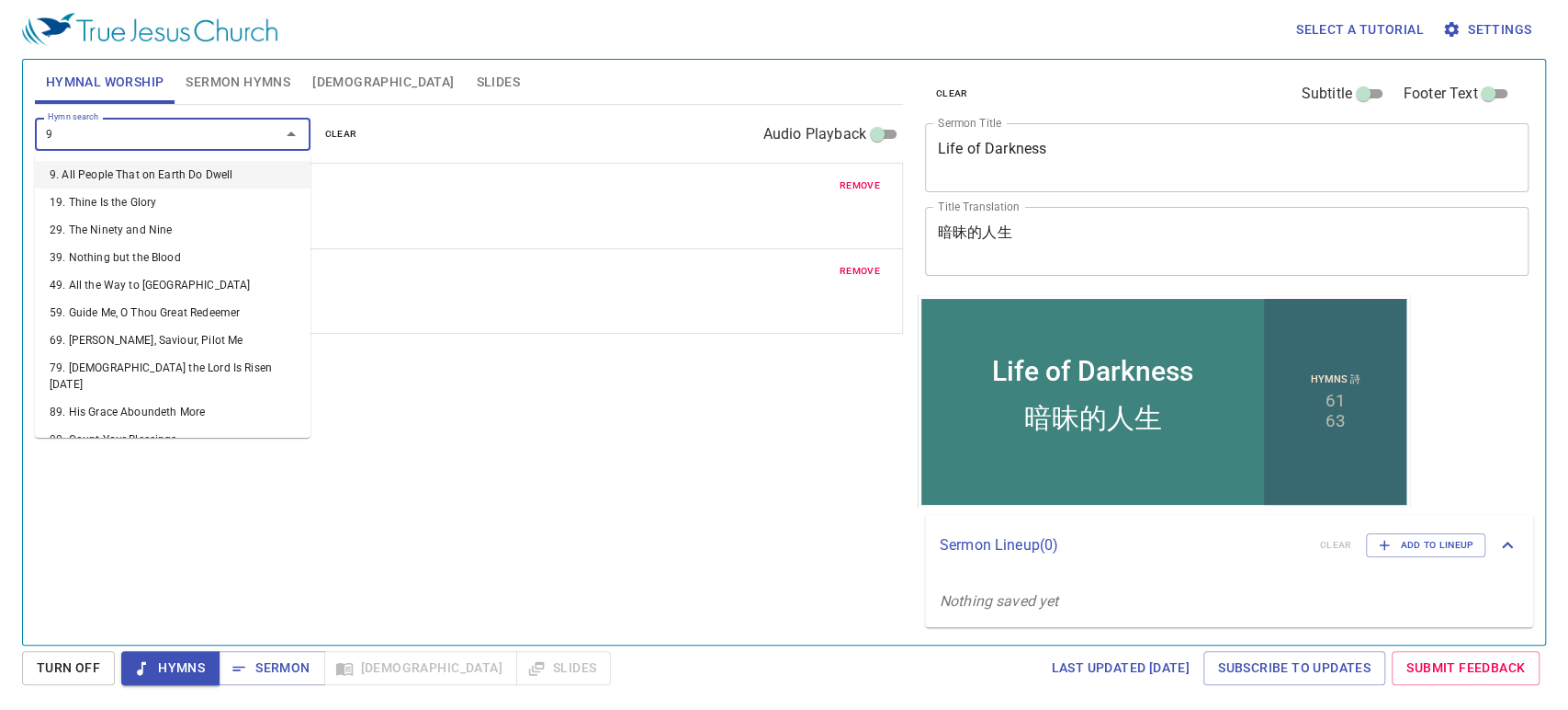
type input "96"
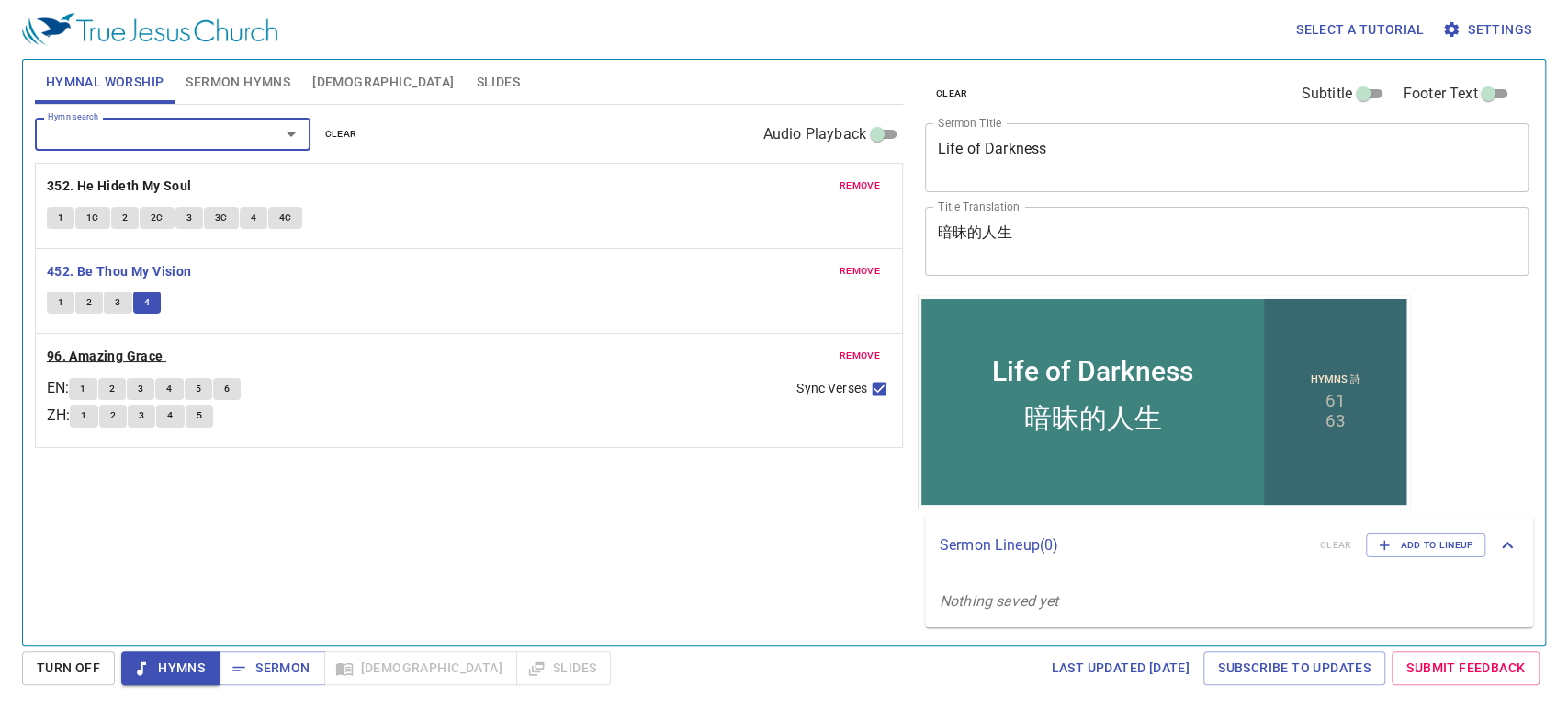
click at [109, 345] on b "96. Amazing Grace" at bounding box center [106, 356] width 117 height 23
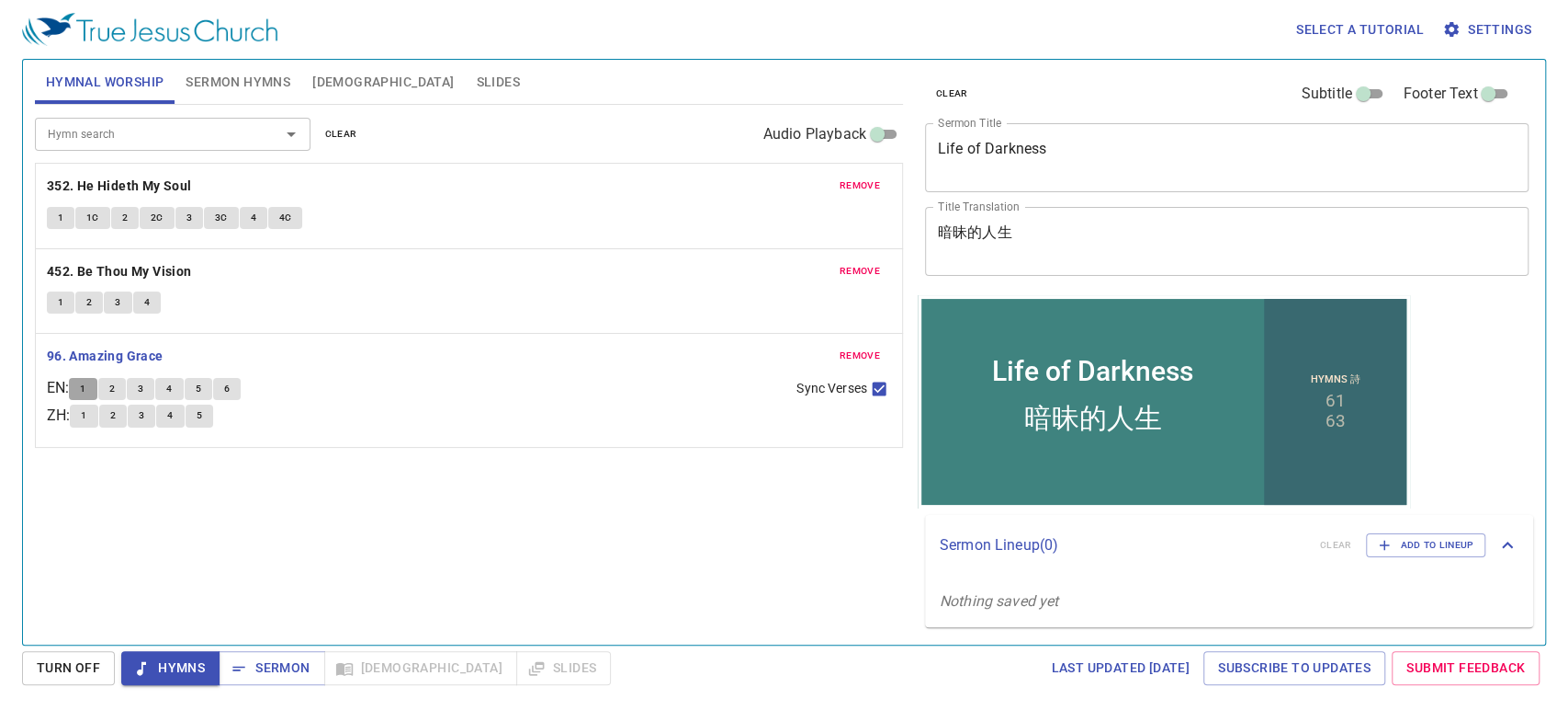
click at [85, 387] on span "1" at bounding box center [83, 388] width 6 height 16
click at [1491, 27] on span "Settings" at bounding box center [1488, 30] width 85 height 23
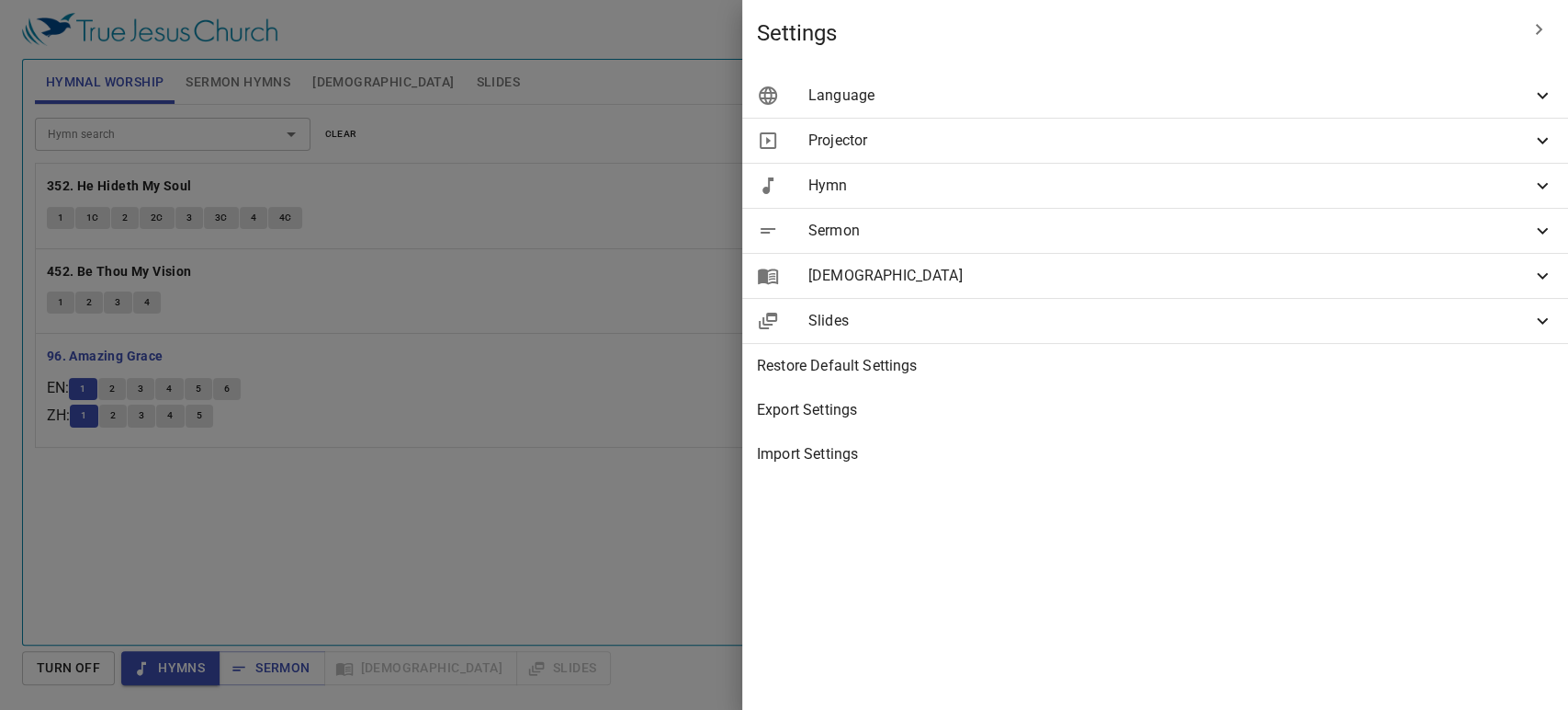
click at [1293, 195] on span "Hymn" at bounding box center [1170, 185] width 723 height 22
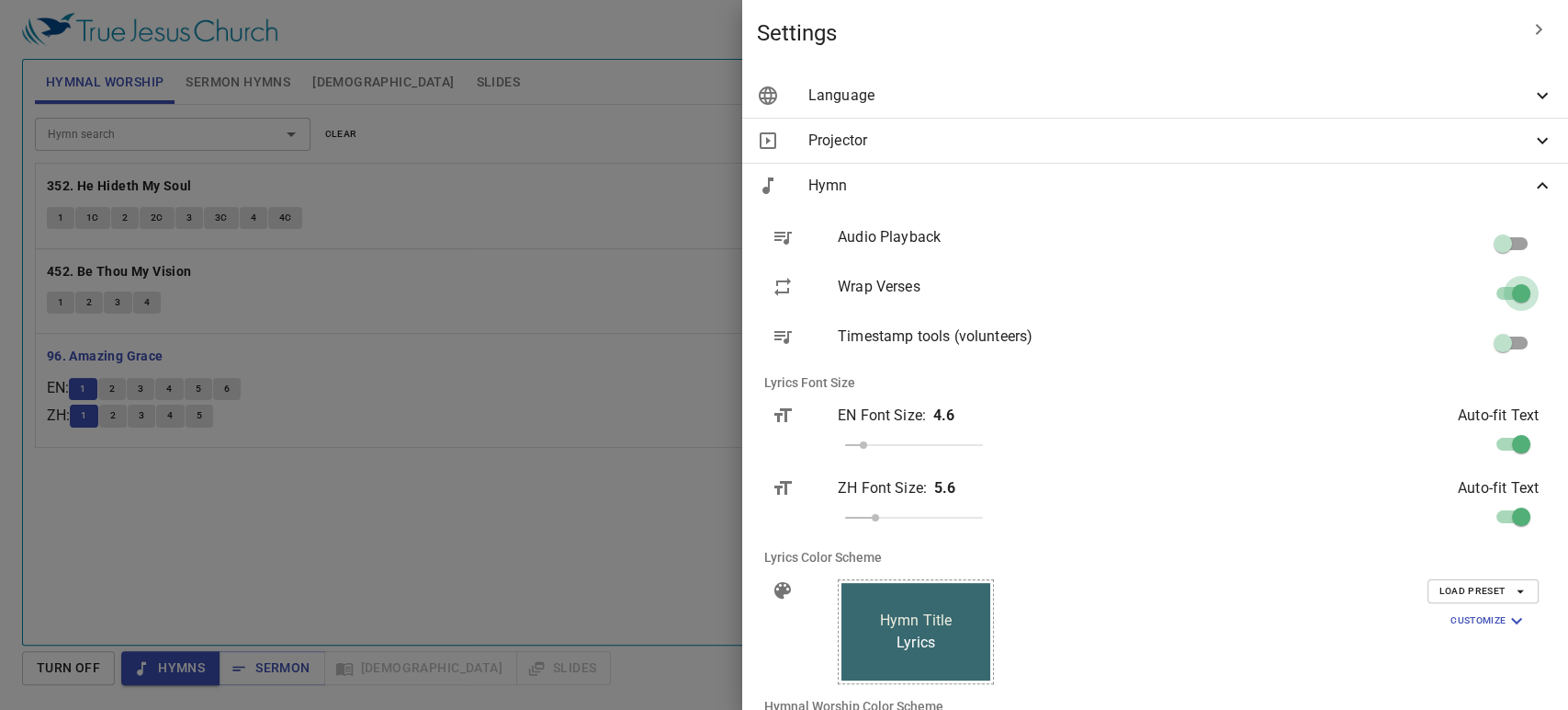
click at [1512, 297] on input "checkbox" at bounding box center [1521, 297] width 105 height 35
checkbox input "false"
click at [434, 550] on div at bounding box center [784, 355] width 1568 height 710
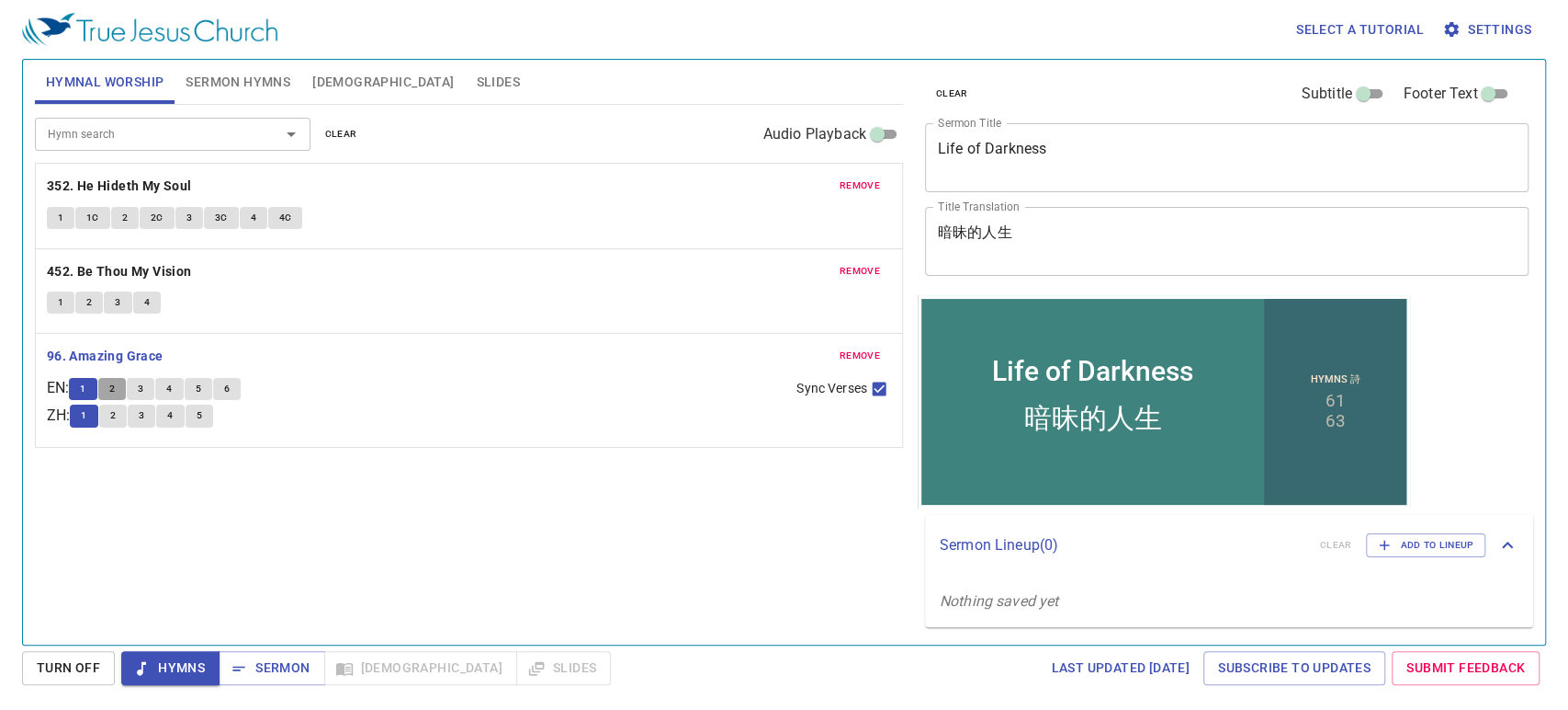
click at [115, 393] on span "2" at bounding box center [112, 388] width 6 height 16
click at [152, 380] on button "3" at bounding box center [140, 388] width 28 height 22
click at [182, 391] on button "4" at bounding box center [169, 388] width 28 height 22
click at [228, 388] on button "6" at bounding box center [227, 388] width 28 height 22
click at [369, 515] on div "Hymn search Hymn search clear Audio Playback remove 352. He Hideth My Soul 1 1C…" at bounding box center [469, 366] width 868 height 524
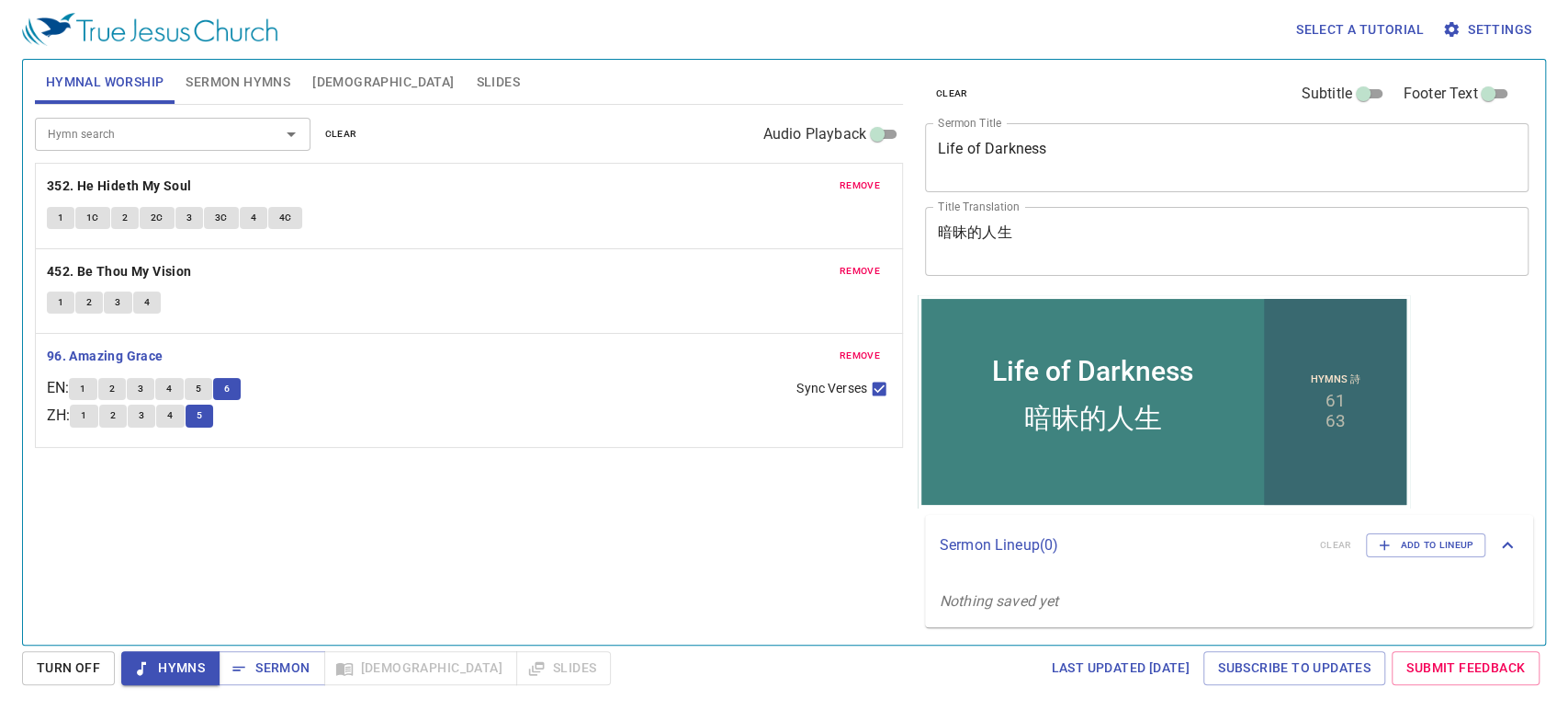
click at [179, 669] on span "Hymns" at bounding box center [171, 668] width 69 height 23
click at [271, 670] on span "Sermon" at bounding box center [271, 668] width 76 height 23
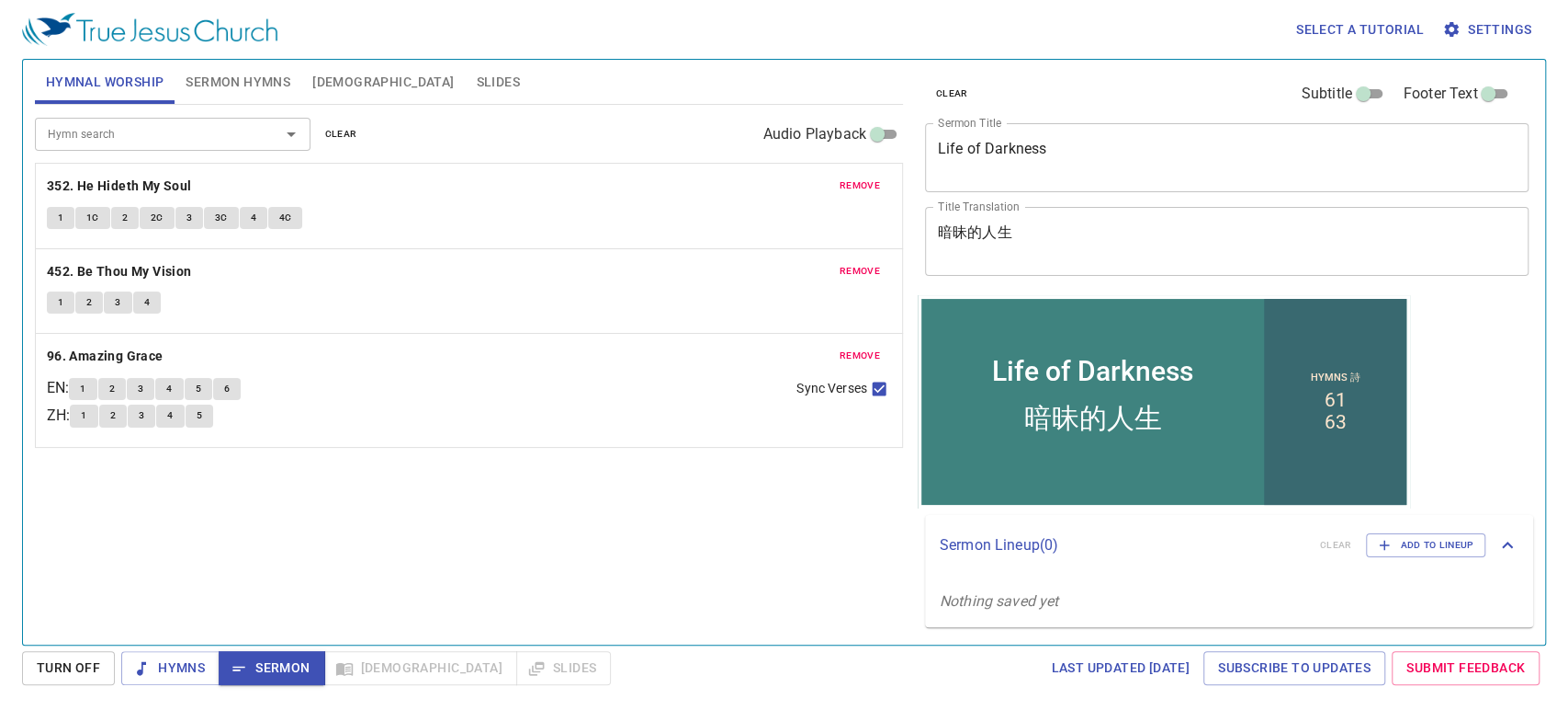
click at [119, 570] on div "Hymn search Hymn search clear Audio Playback remove 352. He Hideth My Soul 1 1C…" at bounding box center [469, 366] width 868 height 524
click at [236, 75] on span "Sermon Hymns" at bounding box center [237, 83] width 105 height 23
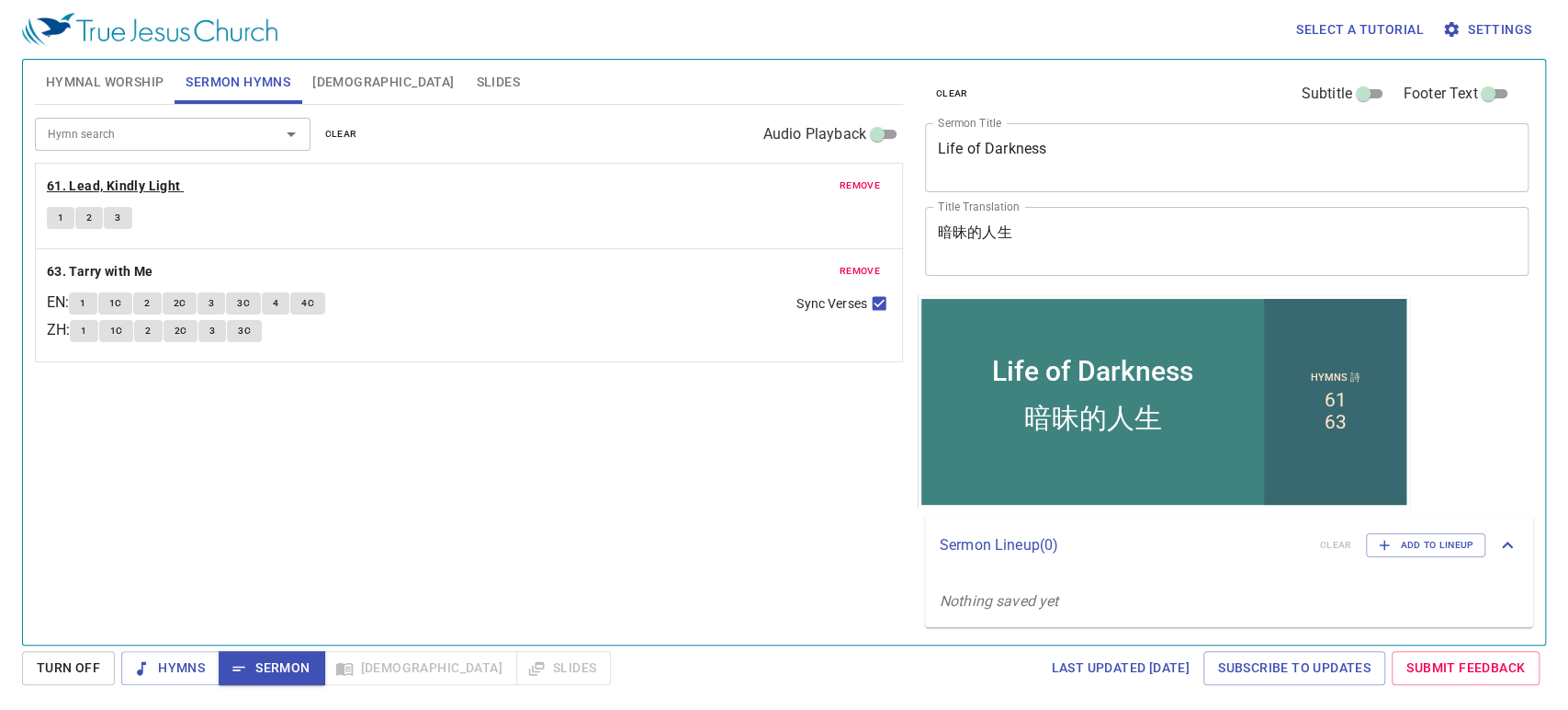
click at [145, 184] on b "61. Lead, Kindly Light" at bounding box center [114, 186] width 134 height 23
click at [124, 483] on div "Hymn search Hymn search clear Audio Playback remove 61. Lead, Kindly Light 1 2 …" at bounding box center [469, 366] width 868 height 524
click at [53, 219] on button "1" at bounding box center [60, 217] width 28 height 22
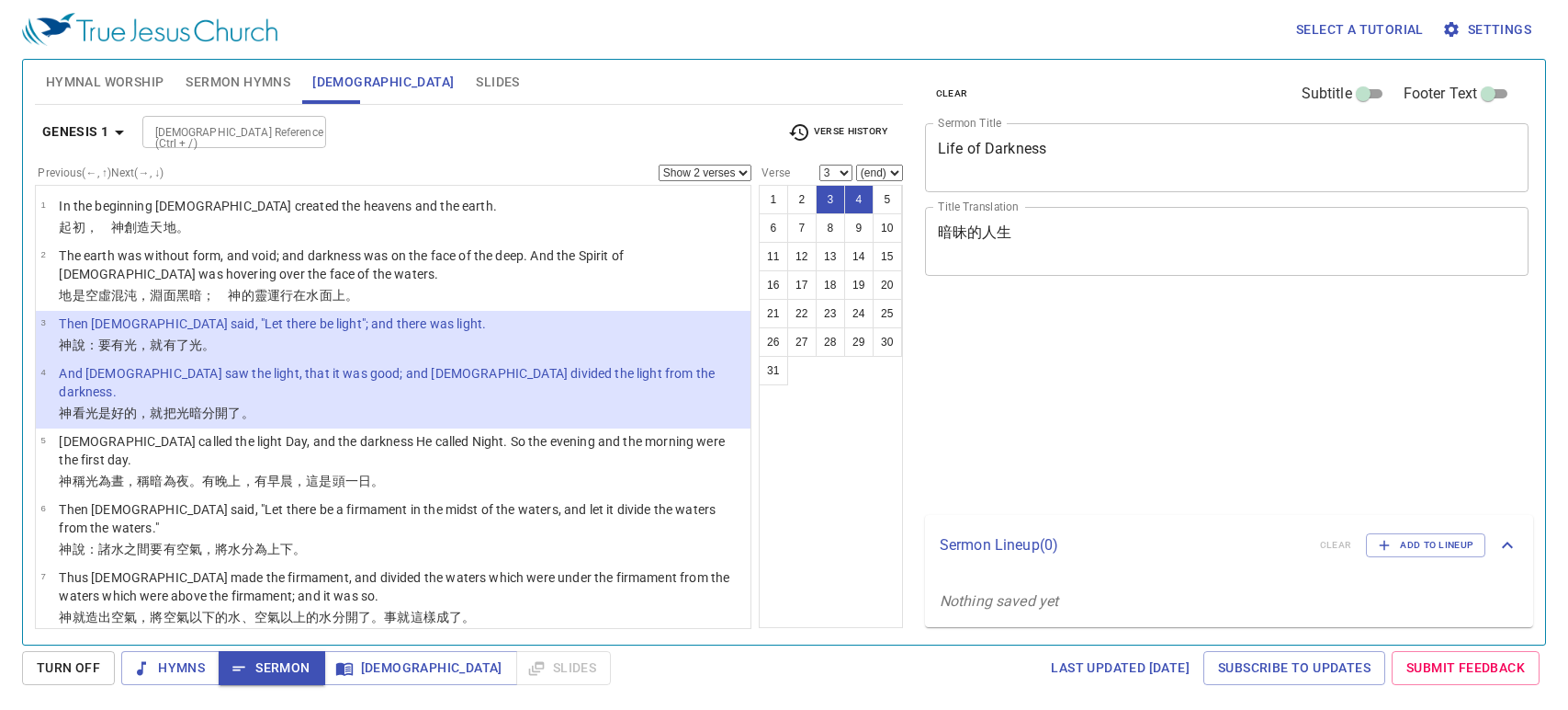
select select "2"
select select "3"
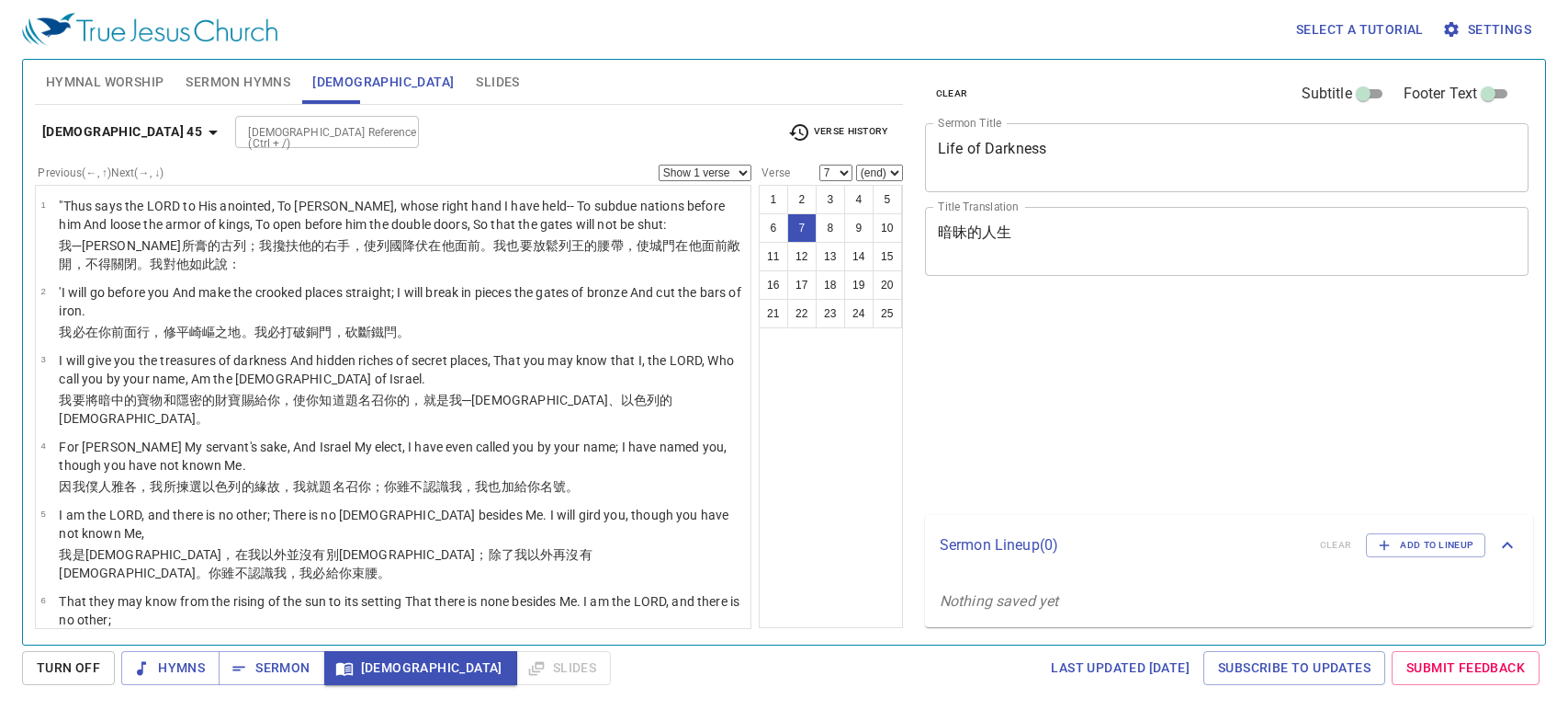
select select "7"
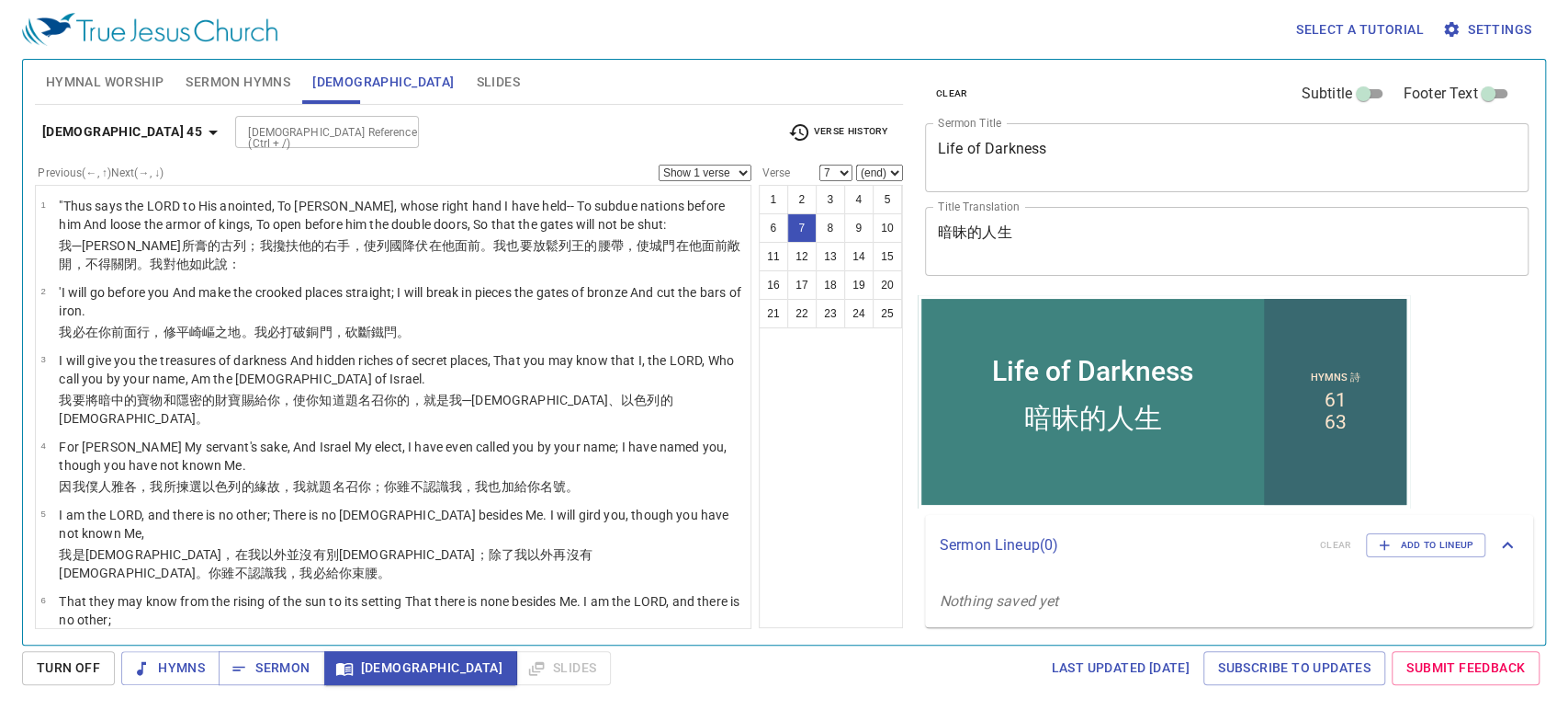
scroll to position [219, 0]
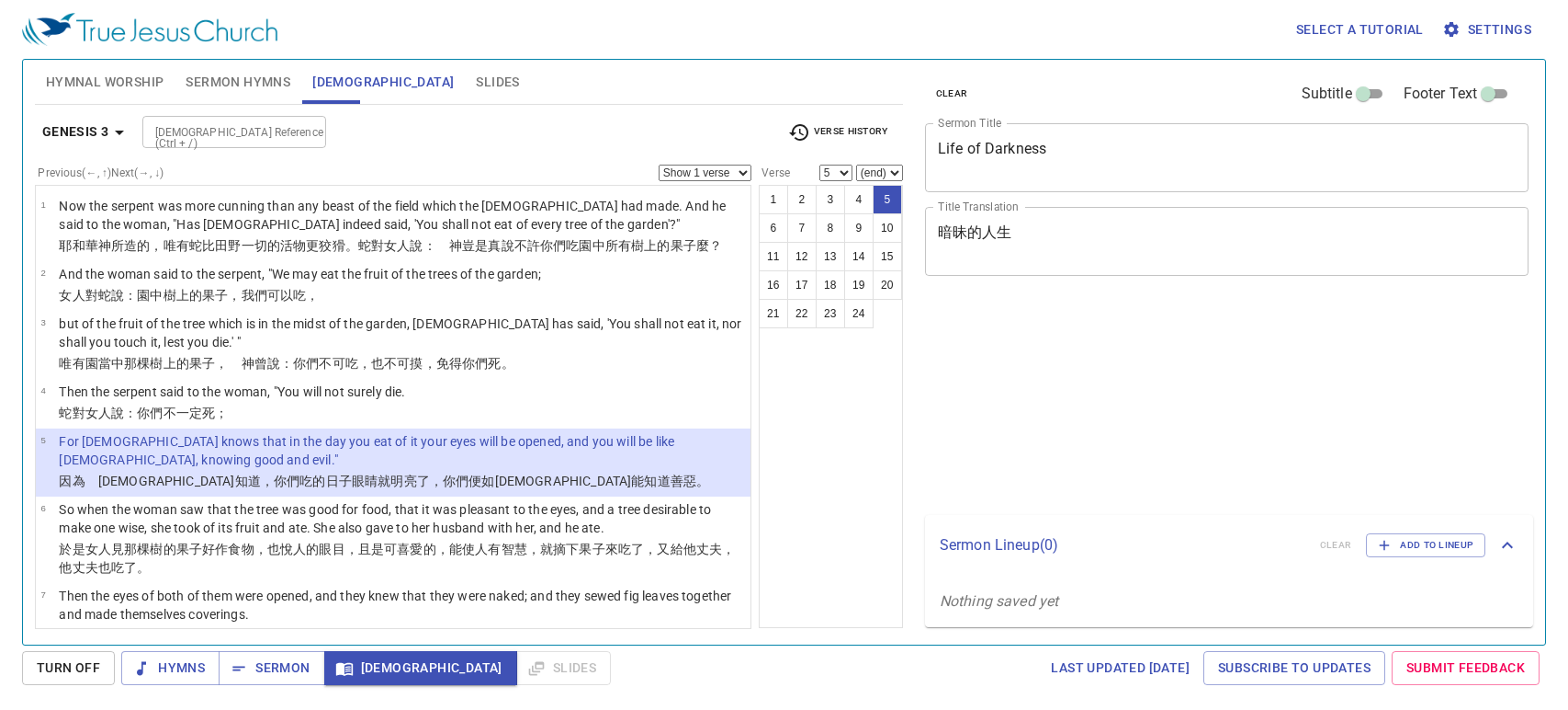
select select "5"
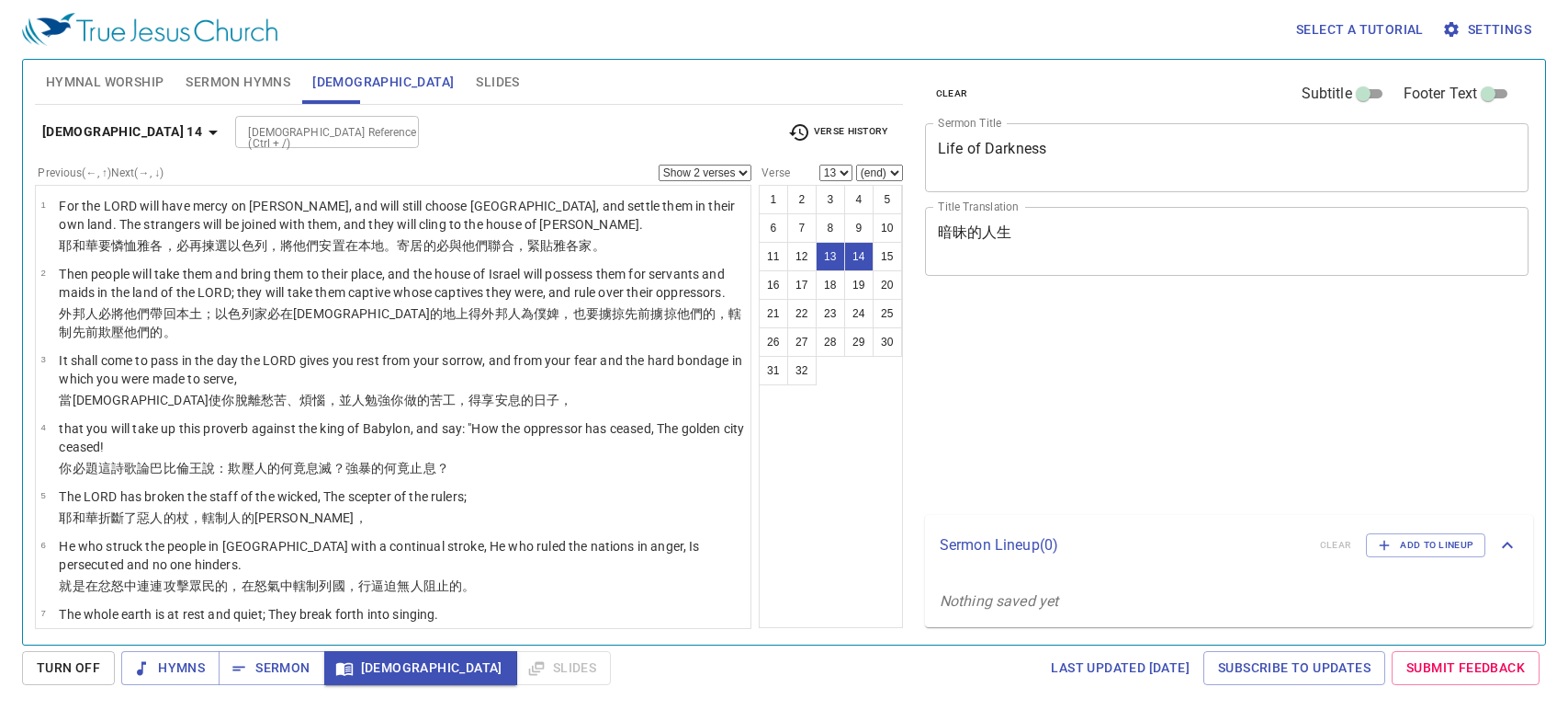
select select "2"
select select "13"
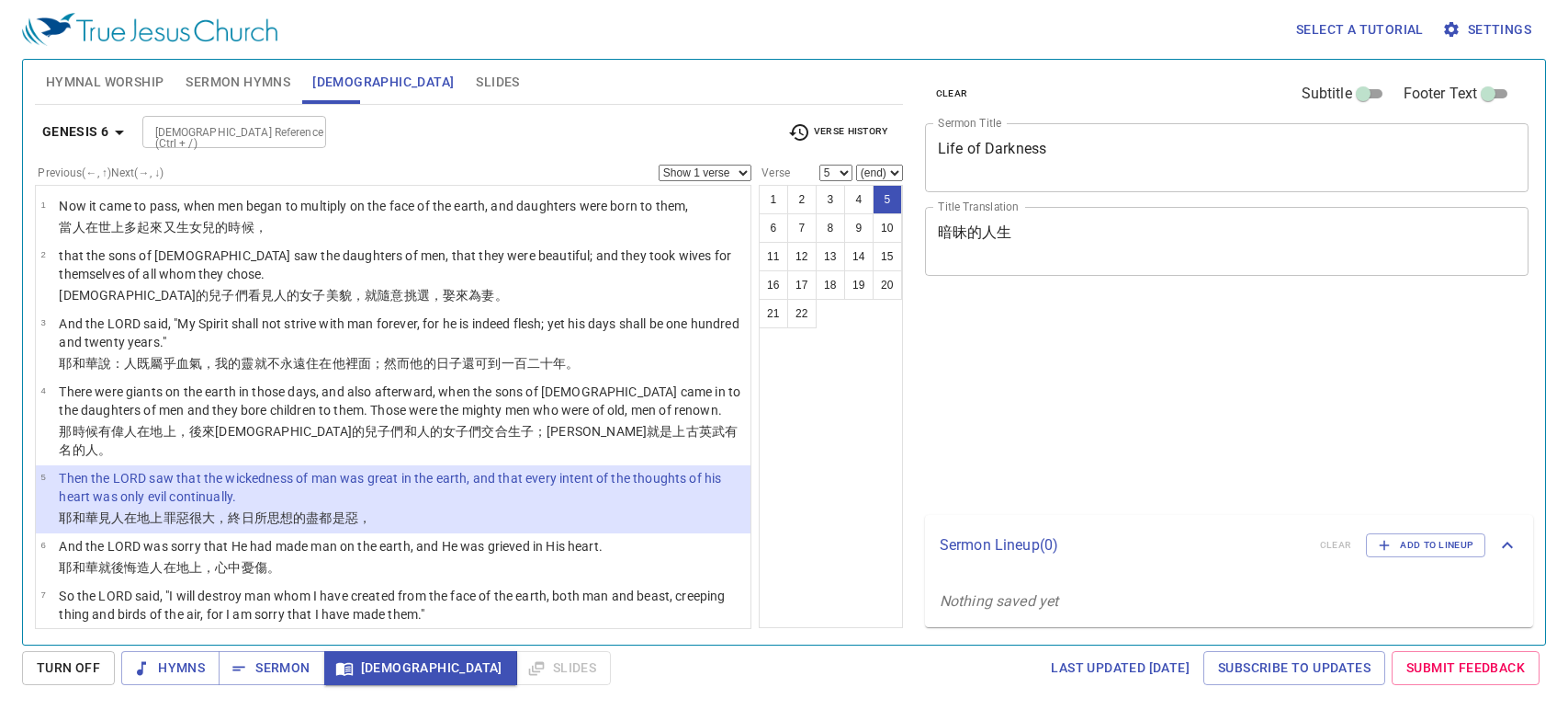
select select "5"
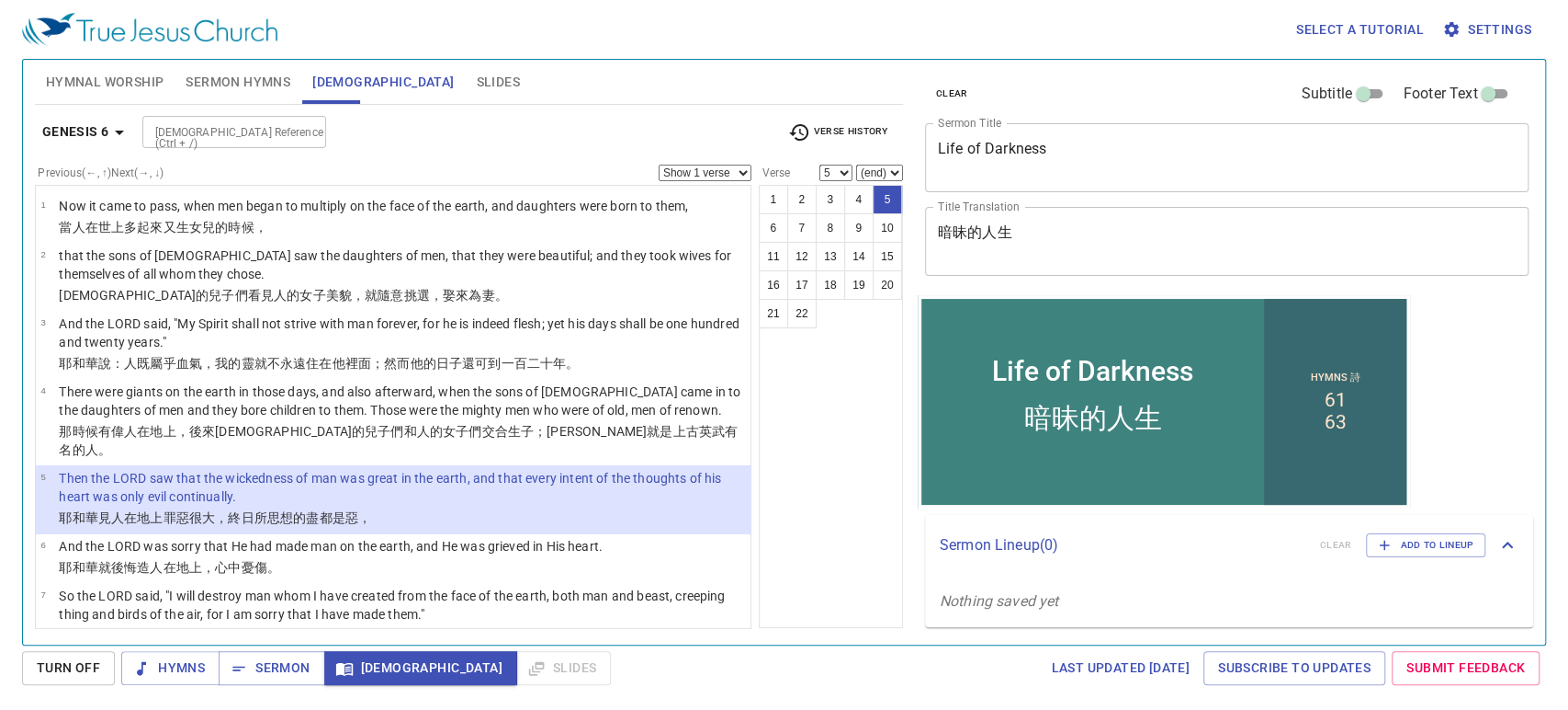
scroll to position [74, 0]
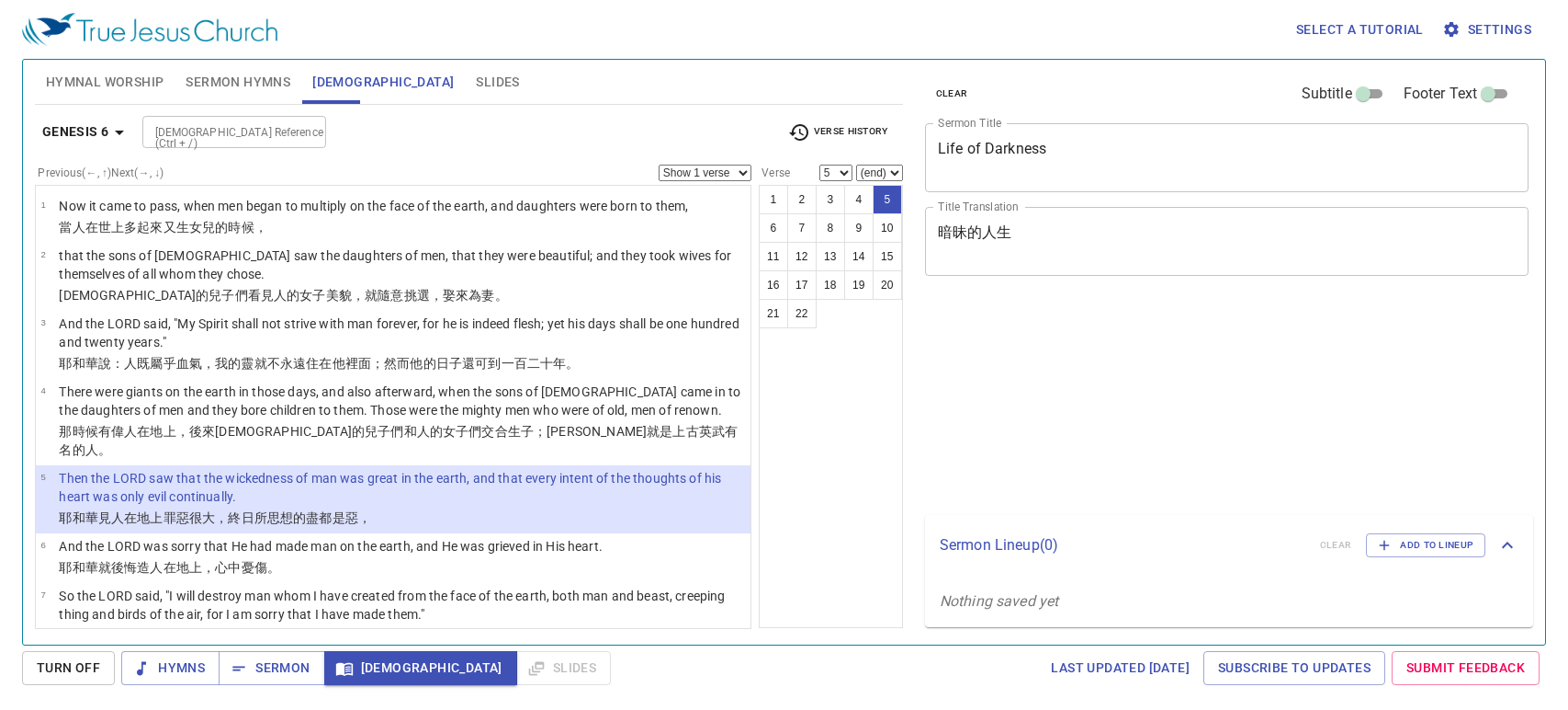
select select "5"
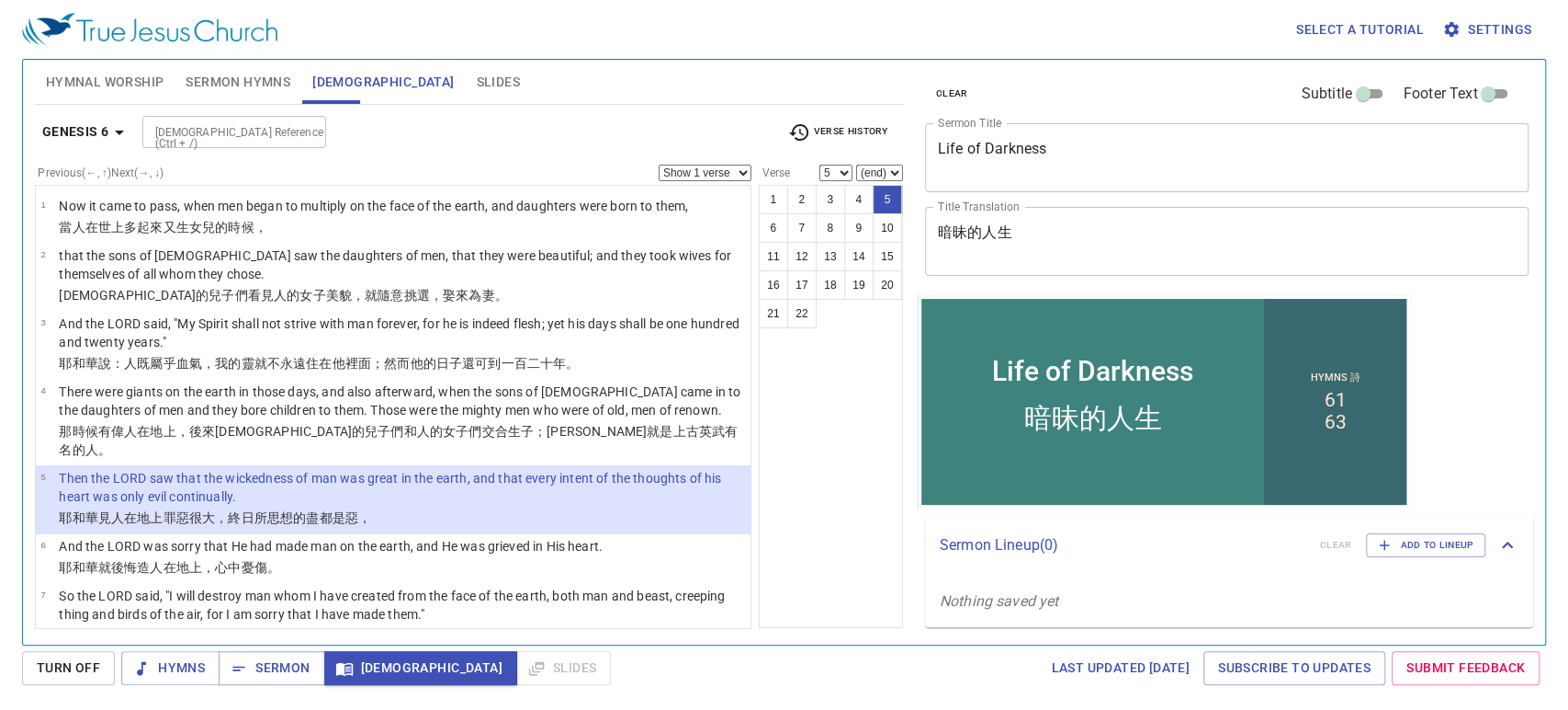
scroll to position [74, 0]
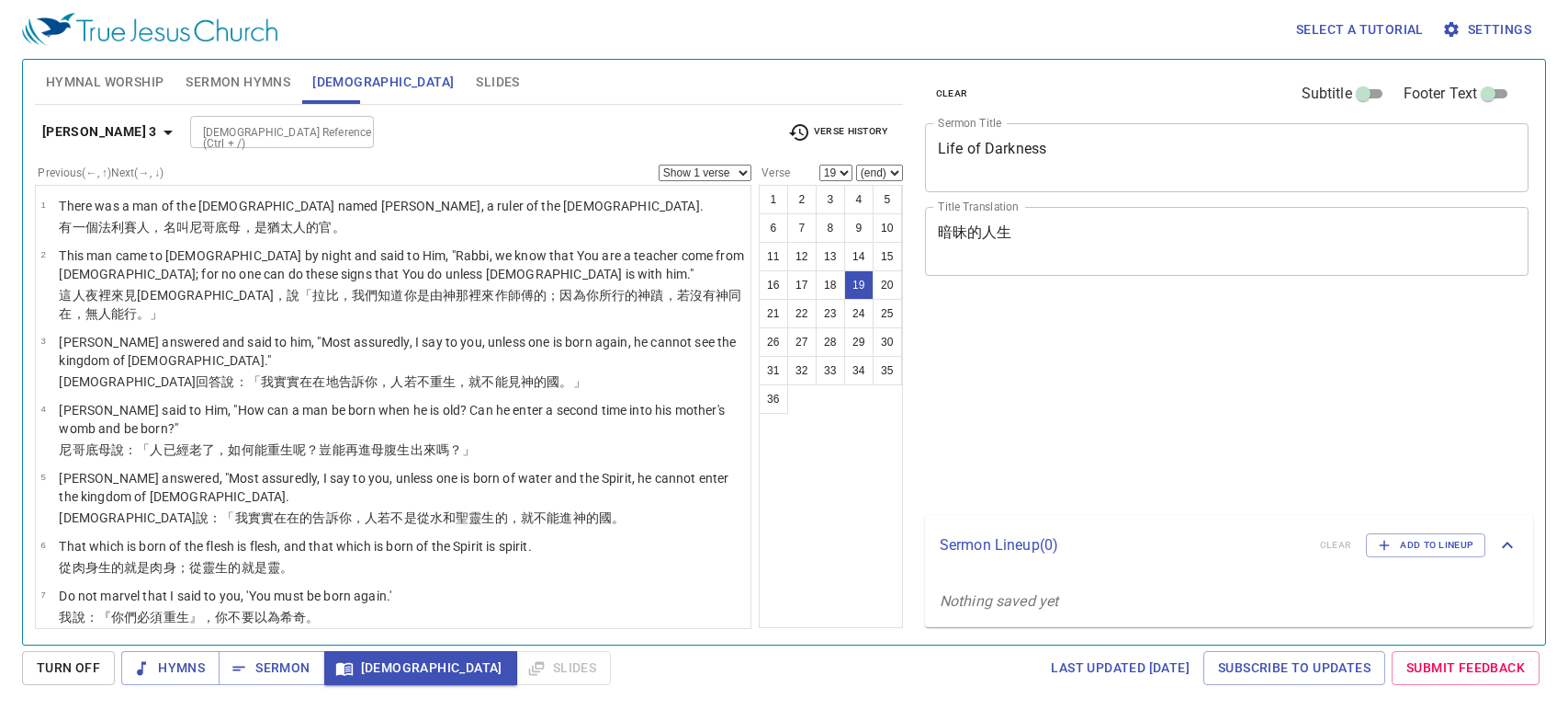
select select "19"
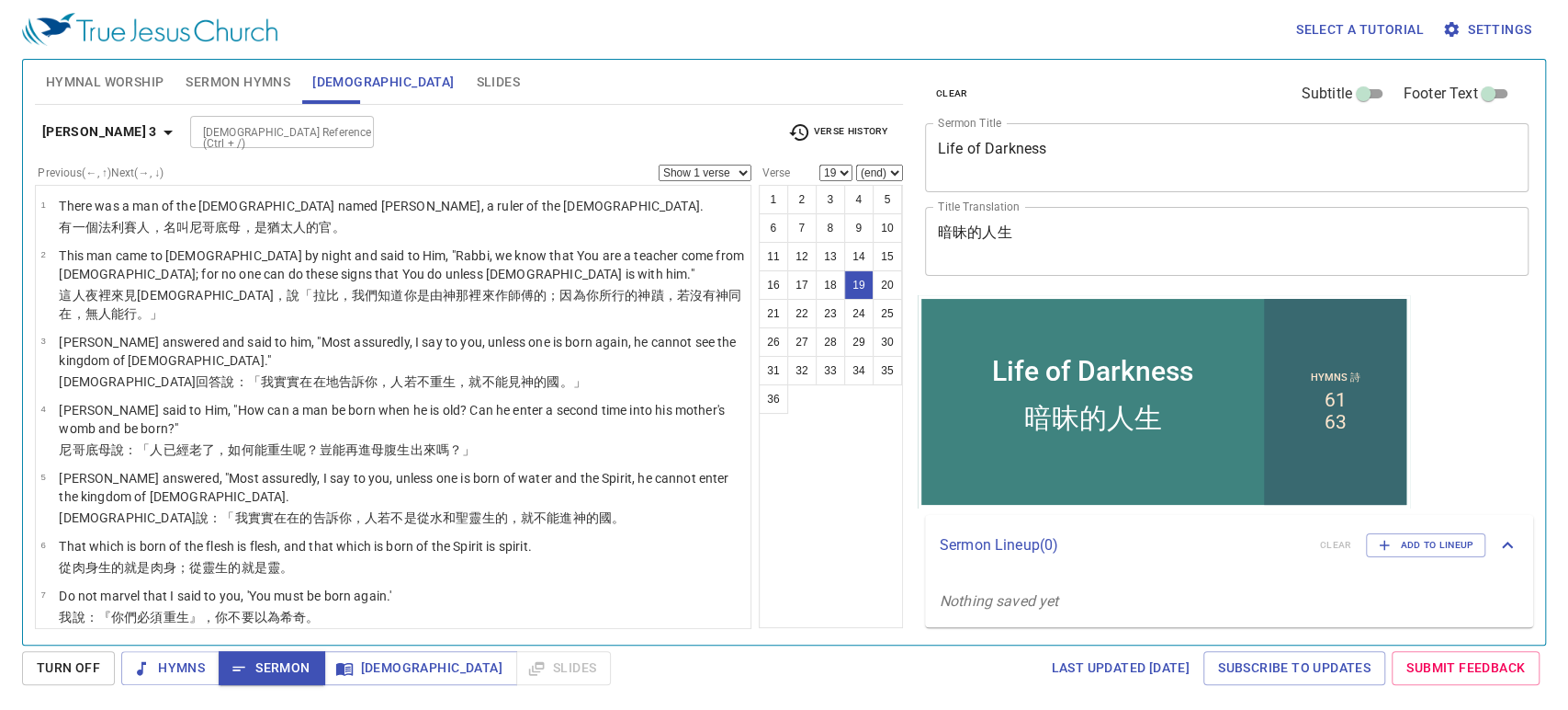
scroll to position [879, 0]
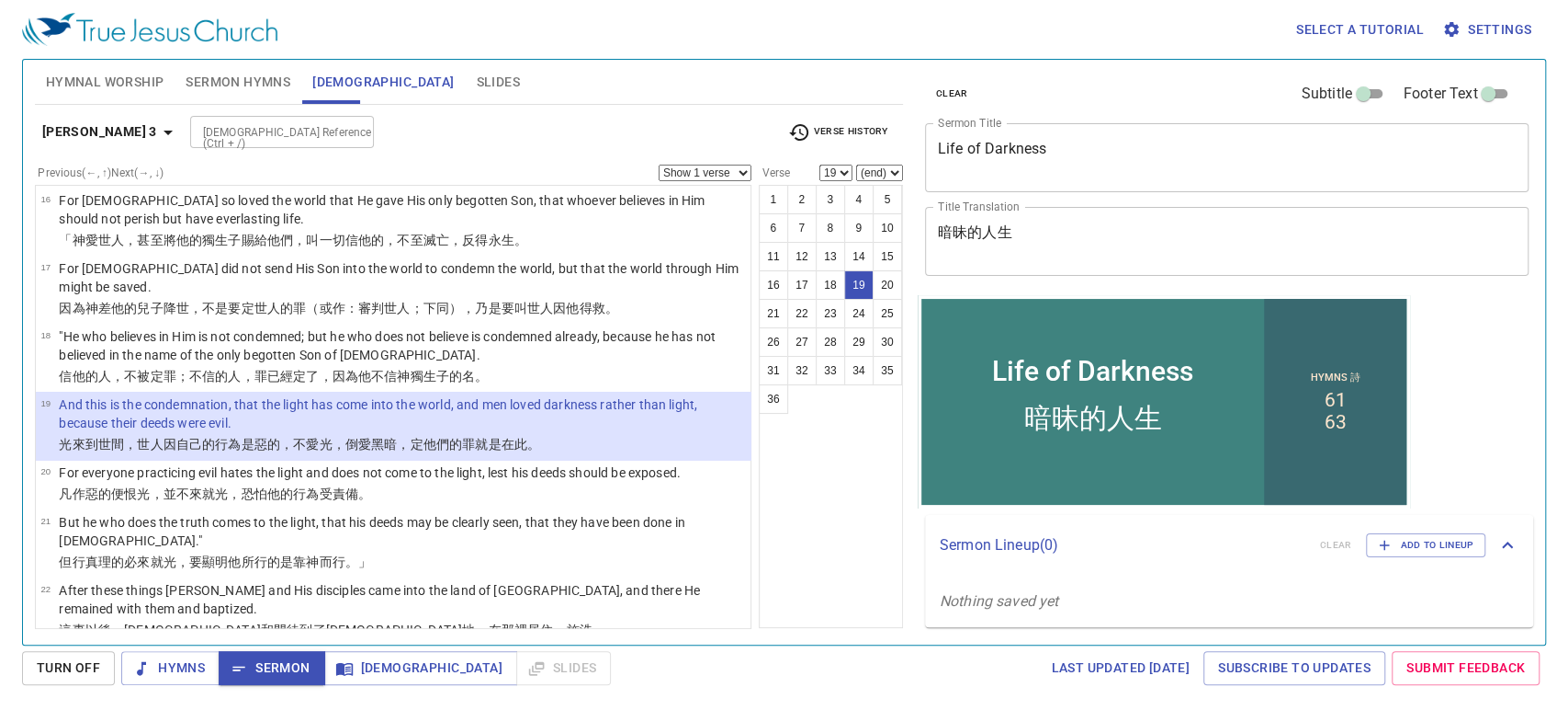
click at [260, 90] on span "Sermon Hymns" at bounding box center [237, 83] width 105 height 23
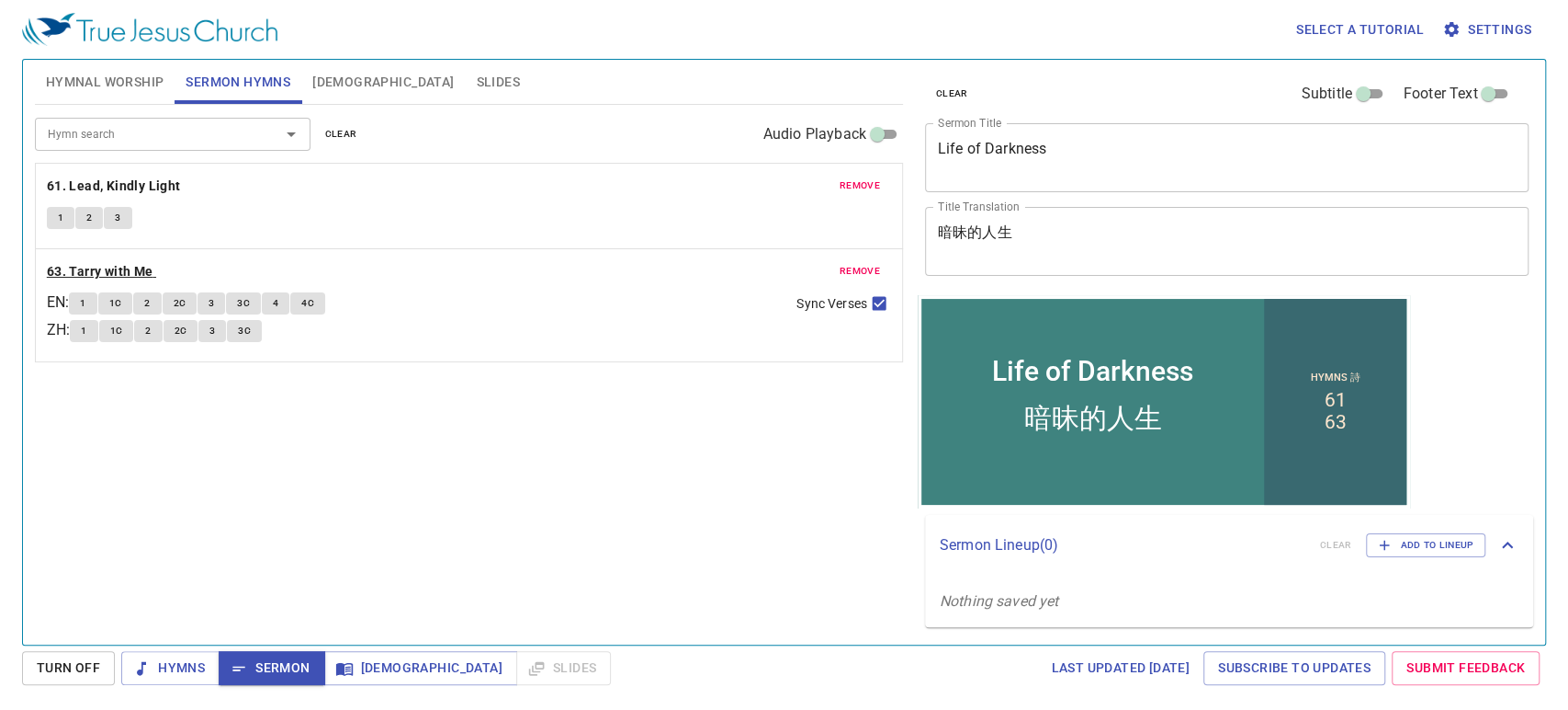
click at [128, 265] on b "63. Tarry with Me" at bounding box center [100, 272] width 107 height 23
click at [81, 304] on button "1" at bounding box center [83, 303] width 28 height 22
